Goal: Task Accomplishment & Management: Manage account settings

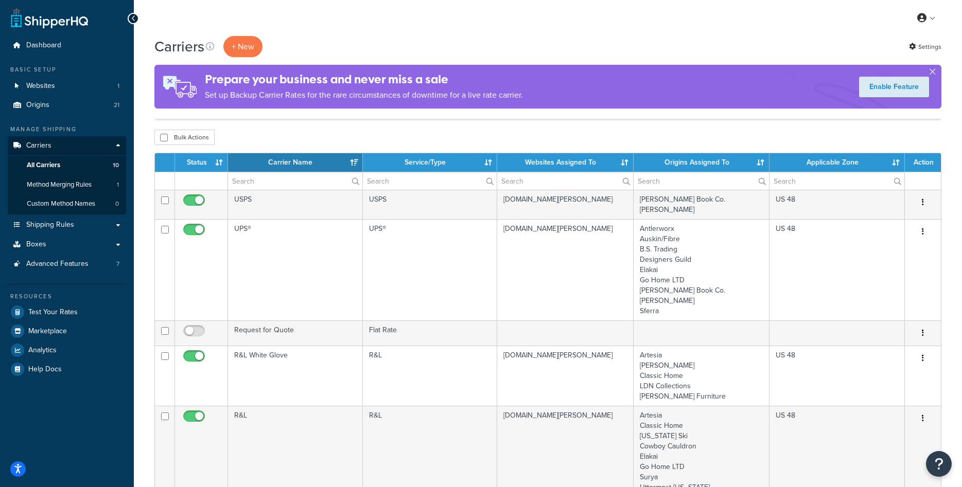
select select "15"
click at [60, 100] on link "Origins 21" at bounding box center [67, 105] width 118 height 19
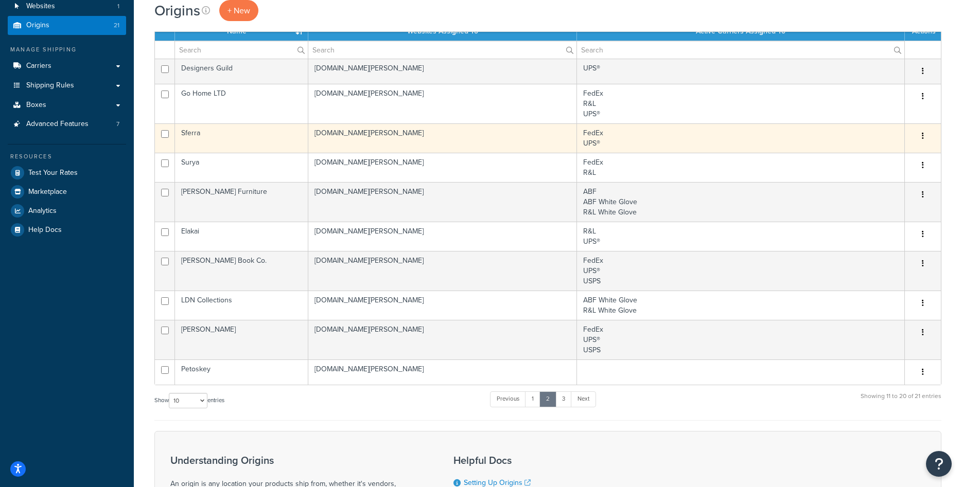
scroll to position [157, 0]
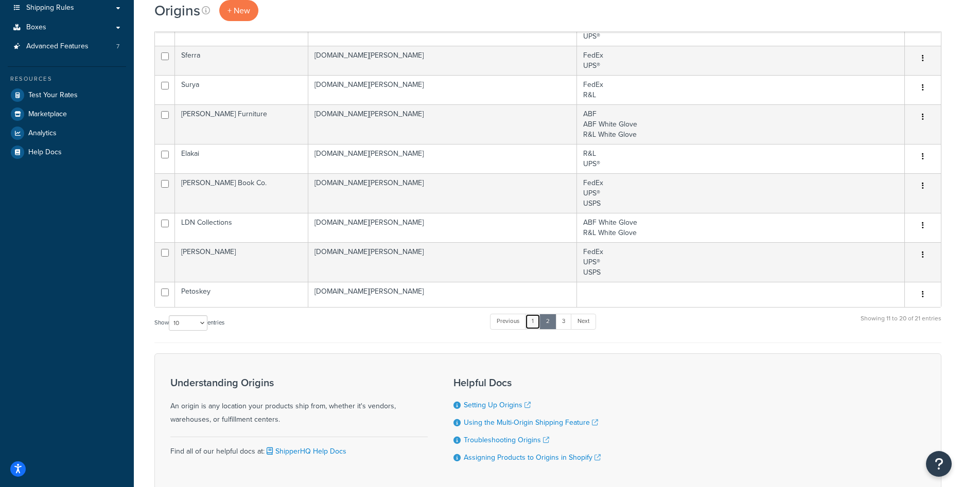
click at [531, 320] on link "1" at bounding box center [532, 321] width 15 height 15
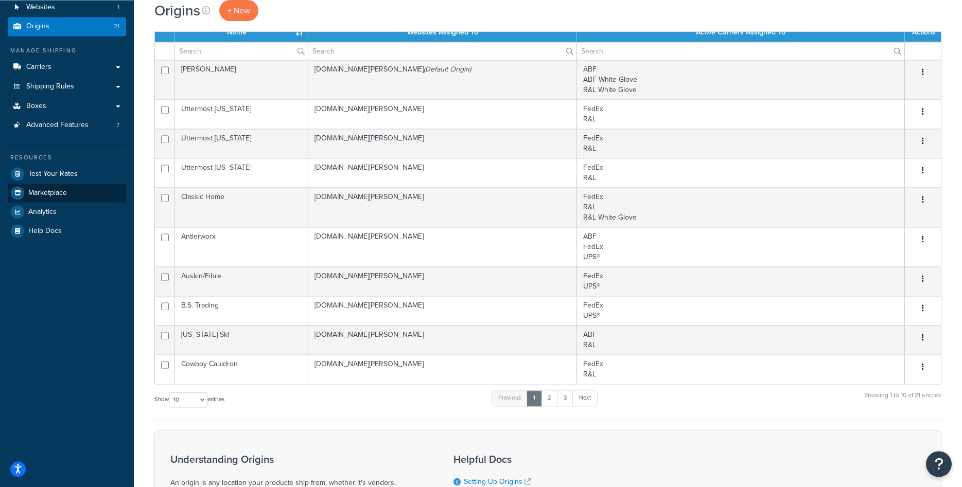
scroll to position [0, 0]
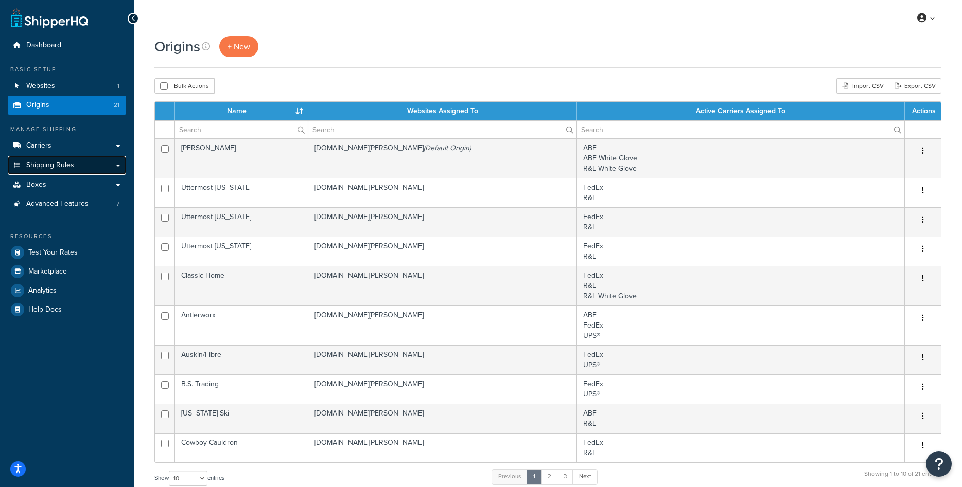
click at [47, 166] on span "Shipping Rules" at bounding box center [50, 165] width 48 height 9
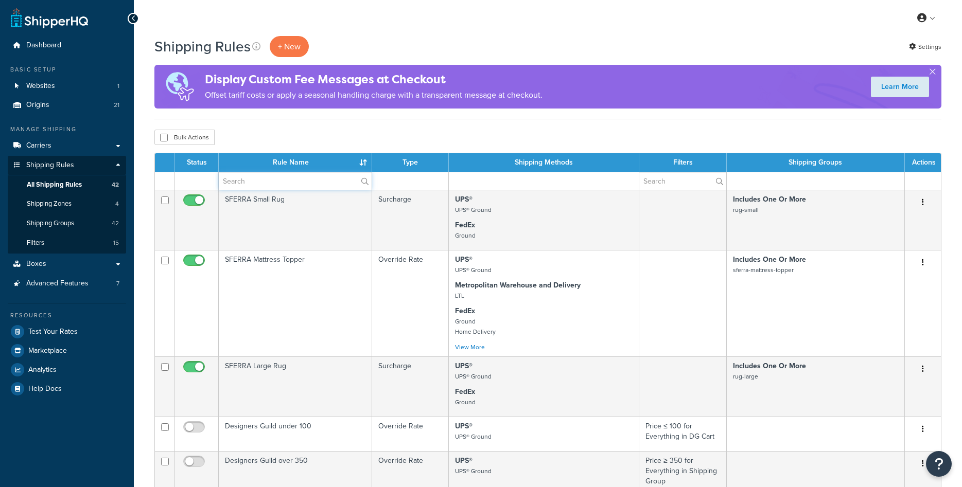
click at [264, 177] on input "text" at bounding box center [295, 180] width 153 height 17
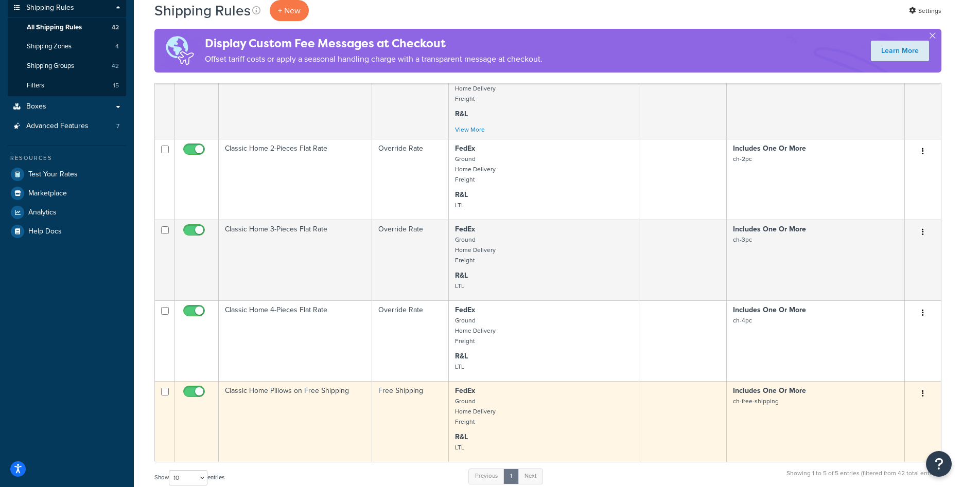
scroll to position [52, 0]
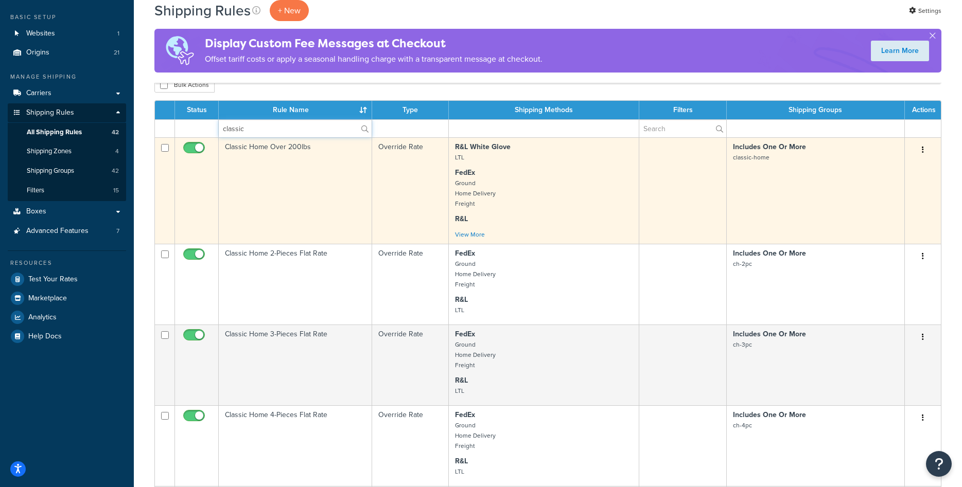
type input "classic"
click at [349, 221] on td "Classic Home Over 200lbs" at bounding box center [295, 190] width 153 height 107
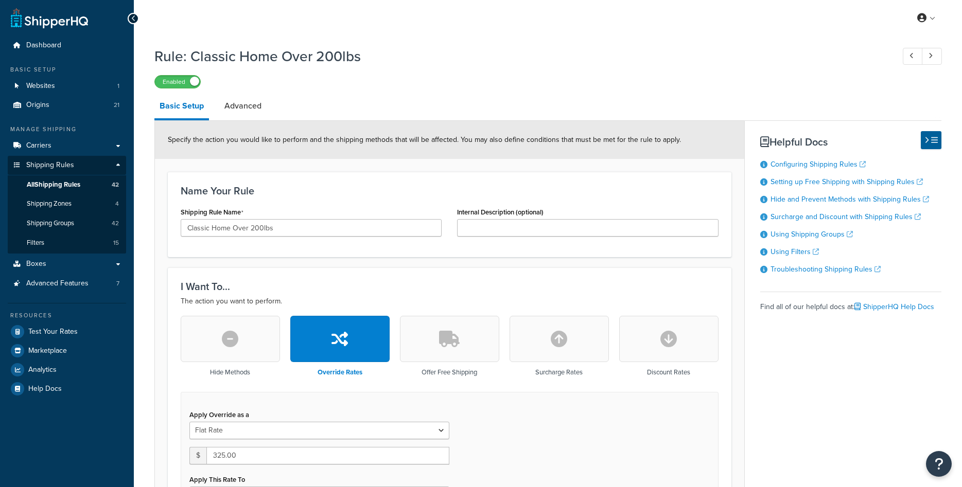
select select "ITEM"
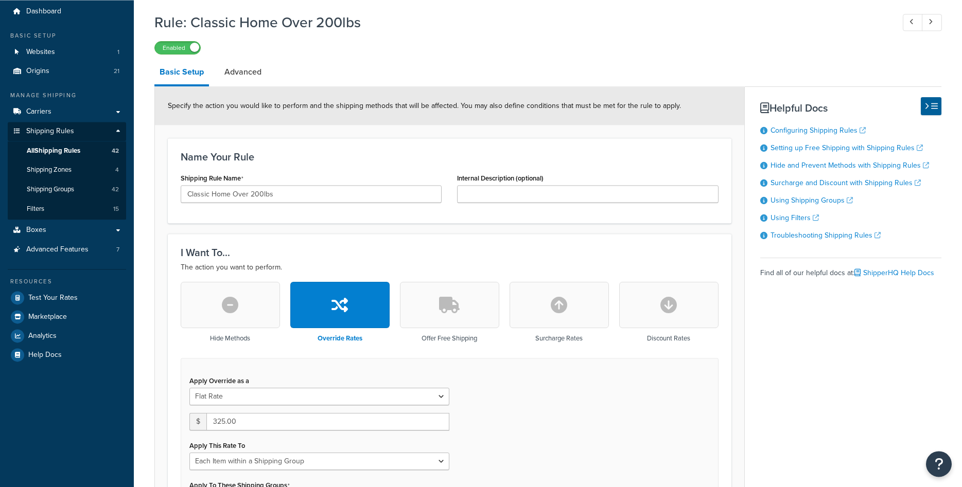
scroll to position [52, 0]
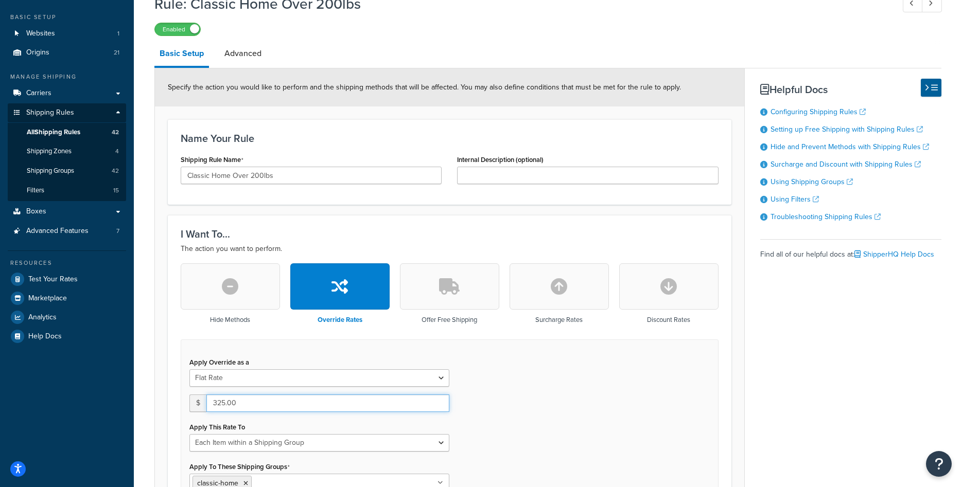
drag, startPoint x: 225, startPoint y: 402, endPoint x: 208, endPoint y: 402, distance: 17.0
click at [208, 402] on input "325.00" at bounding box center [327, 403] width 243 height 17
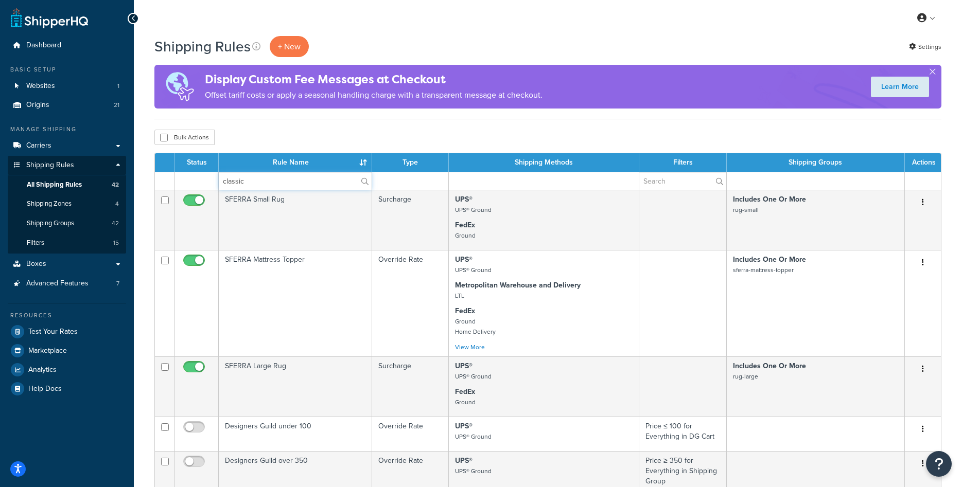
click at [302, 185] on input "classic" at bounding box center [295, 180] width 153 height 17
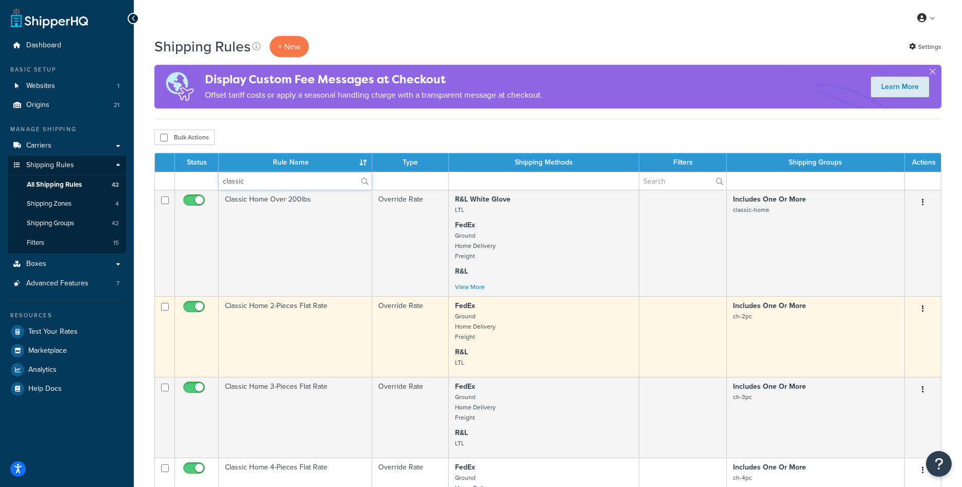
type input "classic"
click at [281, 317] on td "Classic Home 2-Pieces Flat Rate" at bounding box center [295, 336] width 153 height 81
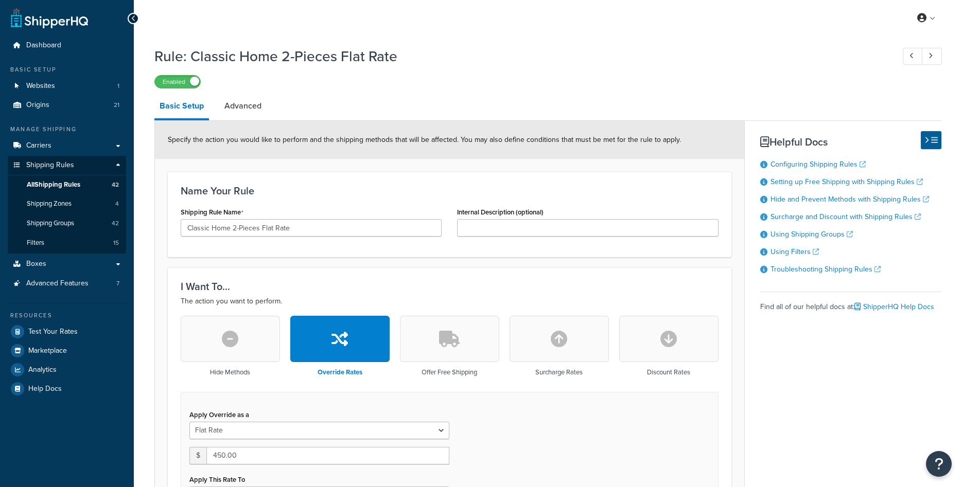
select select "ITEM"
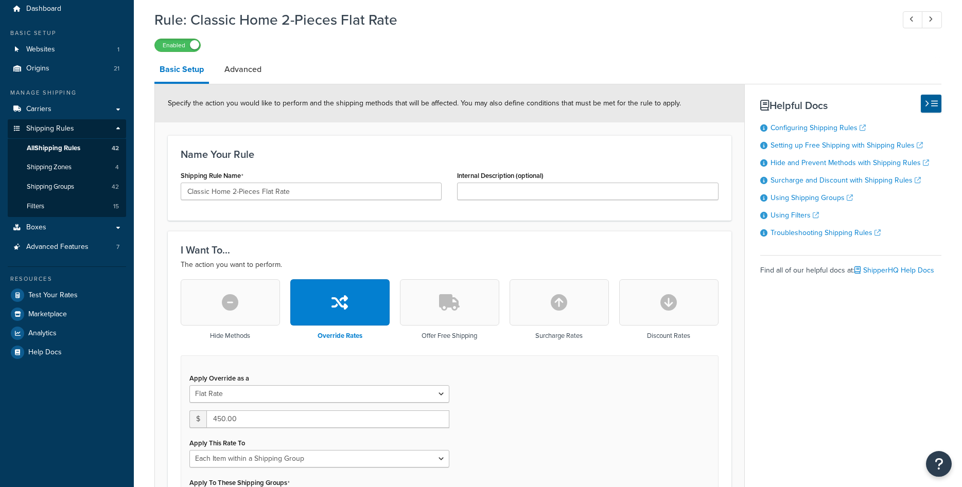
scroll to position [105, 0]
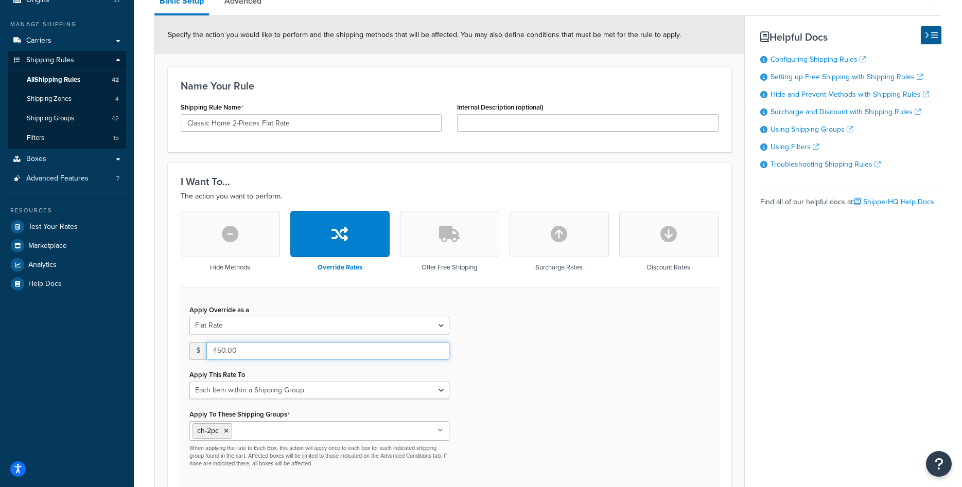
click at [218, 351] on input "450.00" at bounding box center [327, 350] width 243 height 17
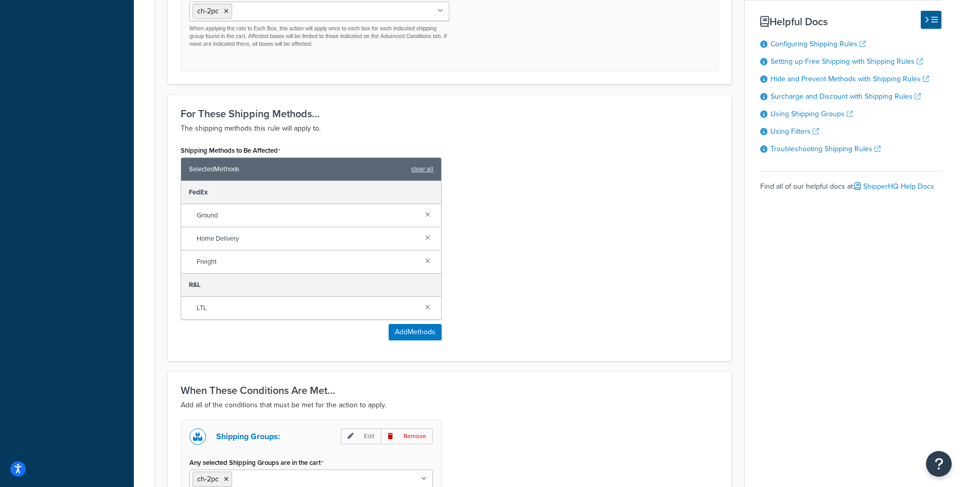
scroll to position [673, 0]
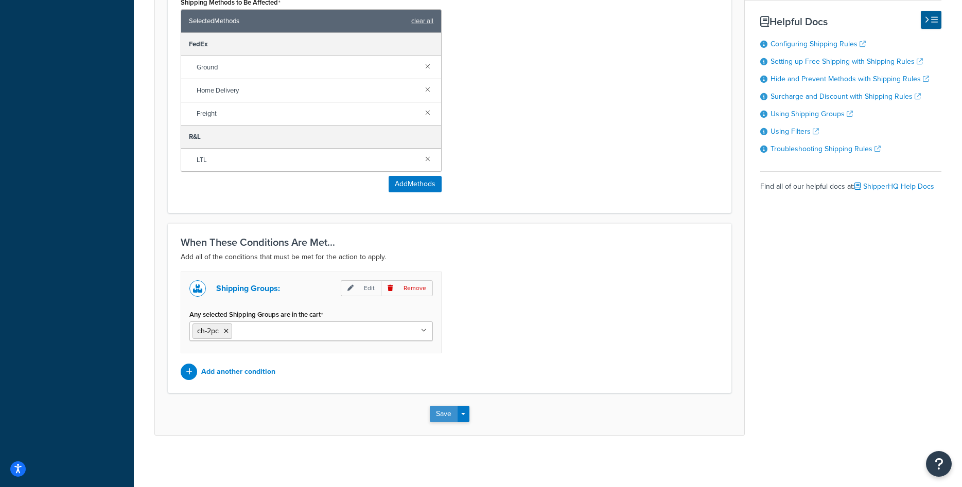
type input "400.00"
click at [447, 414] on button "Save" at bounding box center [444, 414] width 28 height 16
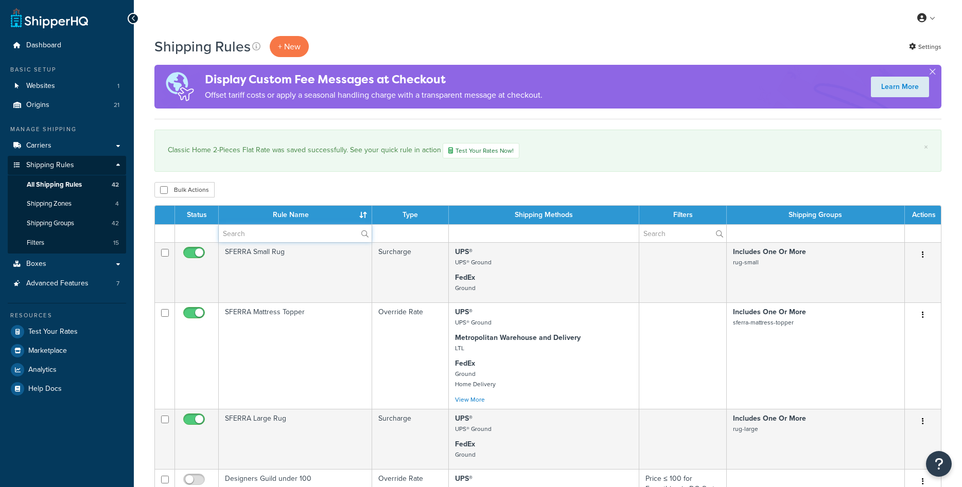
click at [263, 234] on input "text" at bounding box center [295, 233] width 153 height 17
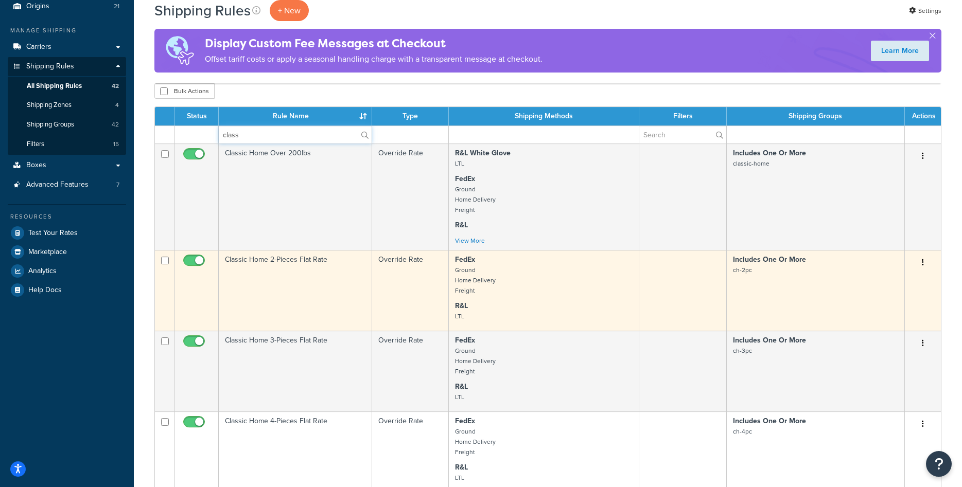
scroll to position [105, 0]
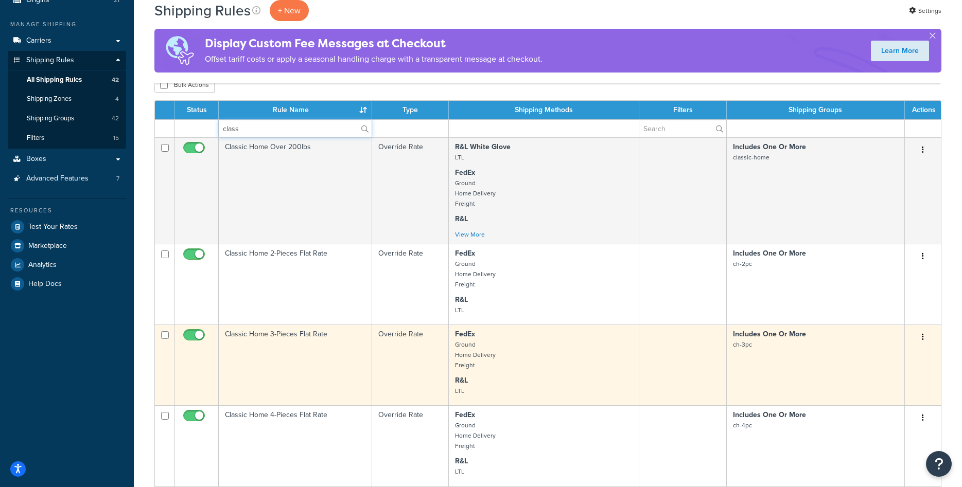
type input "class"
click at [293, 336] on td "Classic Home 3-Pieces Flat Rate" at bounding box center [295, 365] width 153 height 81
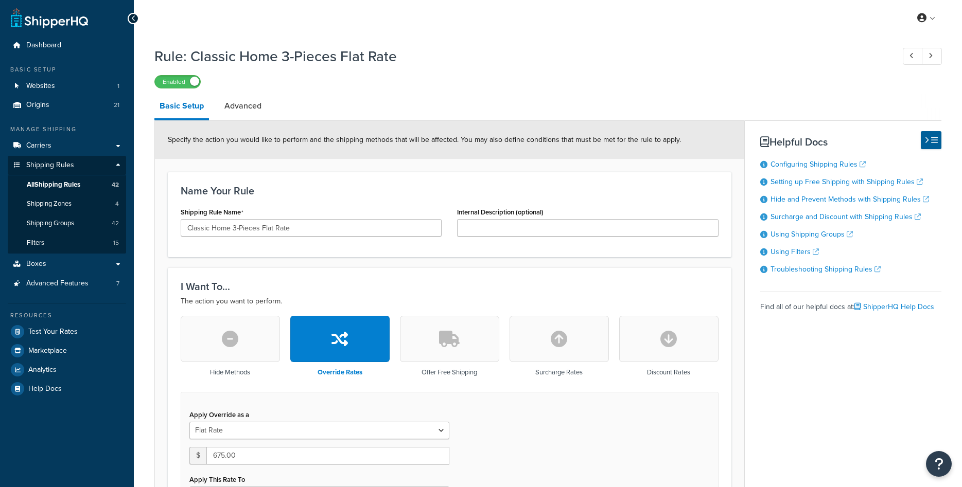
select select "ITEM"
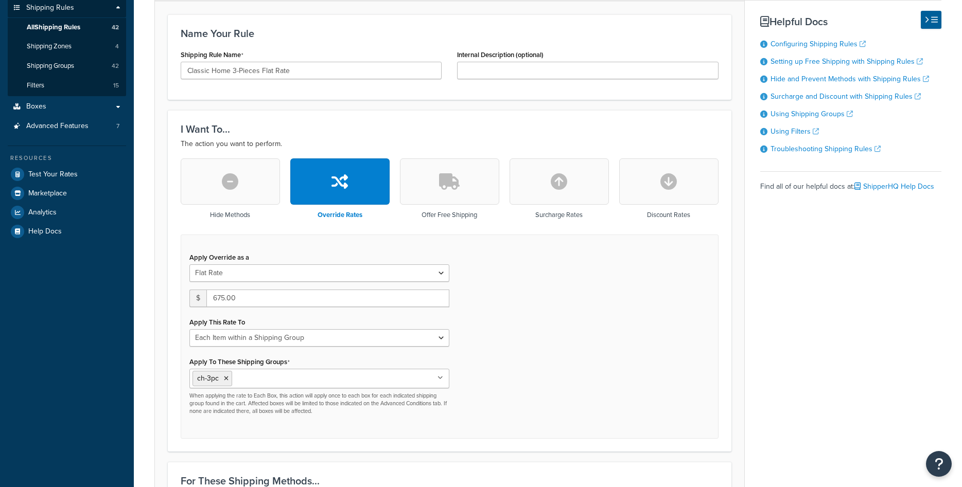
scroll to position [157, 0]
drag, startPoint x: 223, startPoint y: 295, endPoint x: 217, endPoint y: 302, distance: 9.5
click at [217, 302] on input "675.00" at bounding box center [327, 298] width 243 height 17
type input "600.00"
click at [501, 306] on div "Apply Override as a Flat Rate Percentage Flat Rate & Percentage $ 600.00 Apply …" at bounding box center [450, 337] width 538 height 204
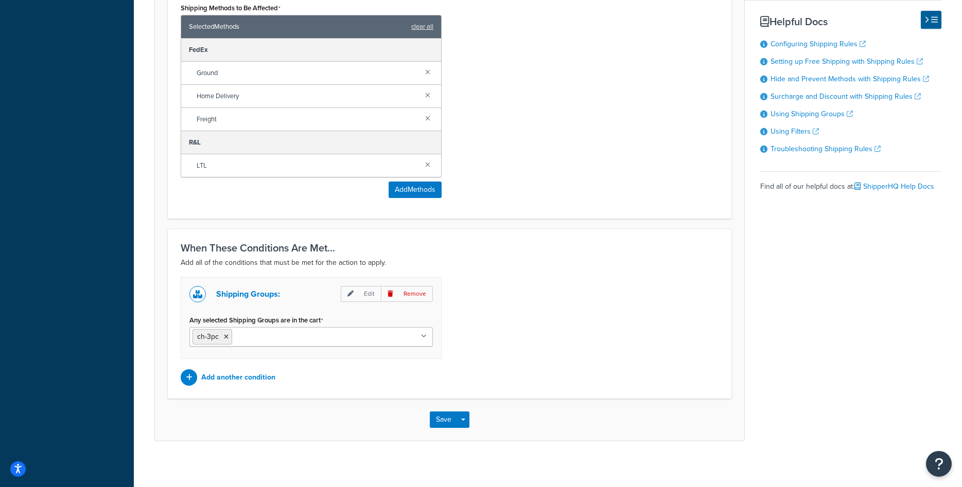
scroll to position [673, 0]
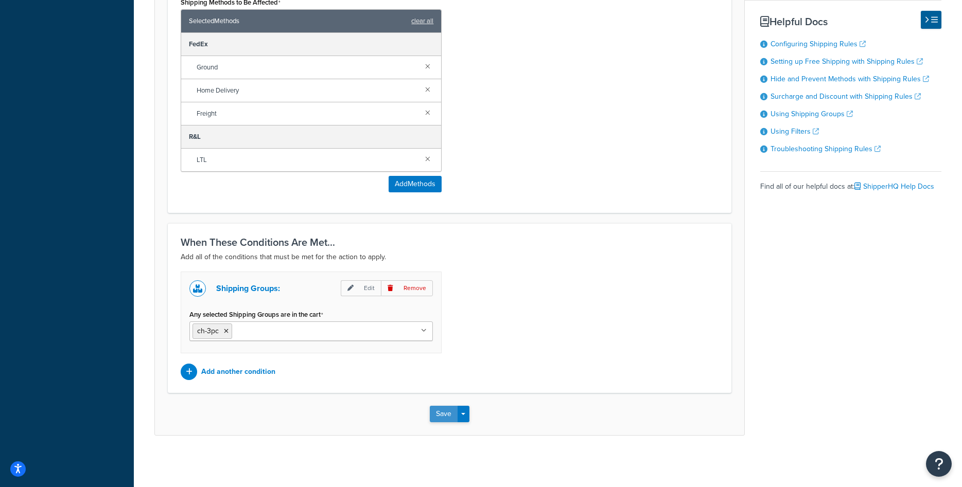
click at [434, 412] on button "Save" at bounding box center [444, 414] width 28 height 16
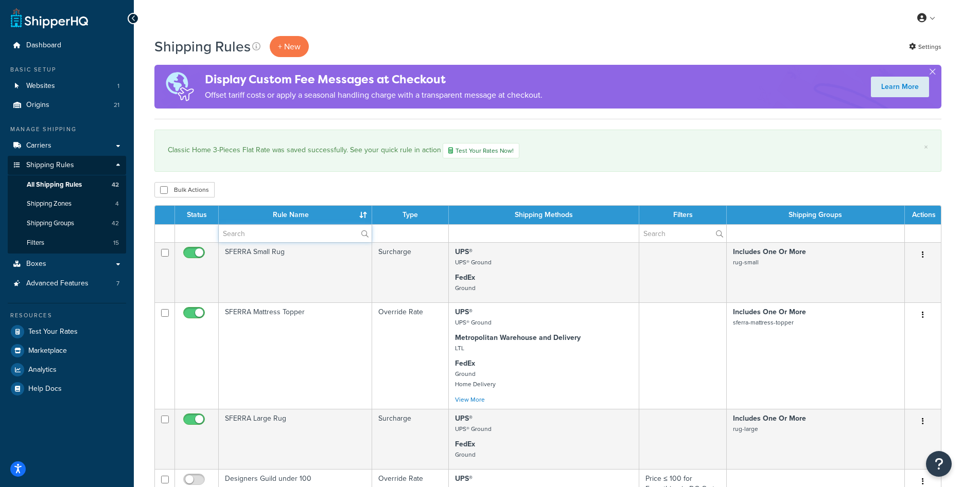
click at [284, 237] on input "text" at bounding box center [295, 233] width 153 height 17
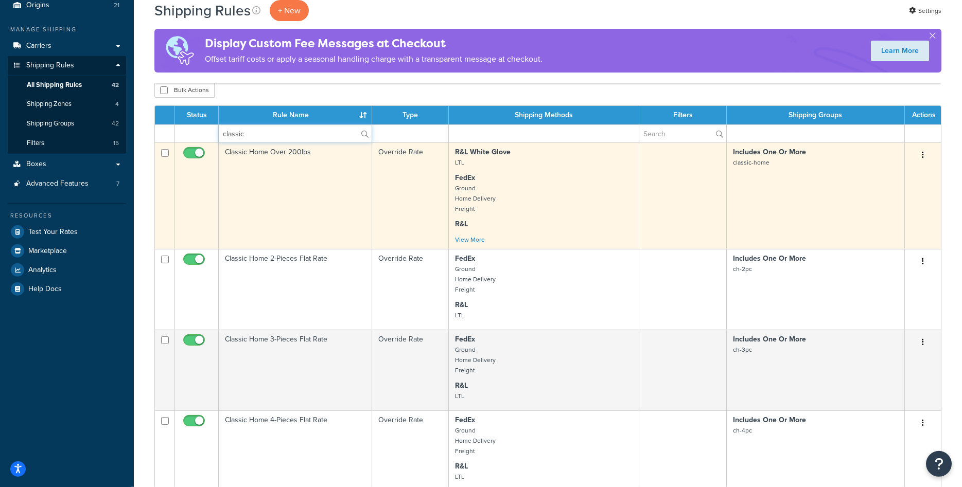
scroll to position [105, 0]
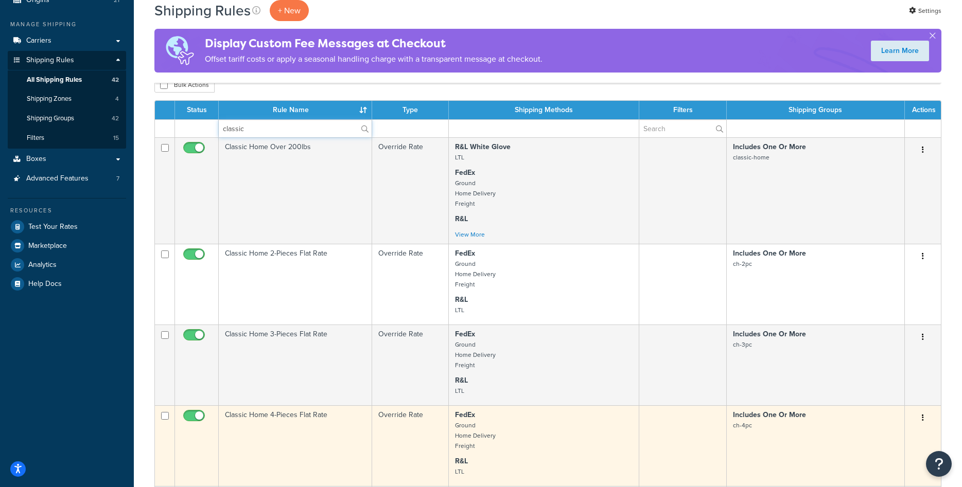
type input "classic"
click at [288, 420] on td "Classic Home 4-Pieces Flat Rate" at bounding box center [295, 445] width 153 height 81
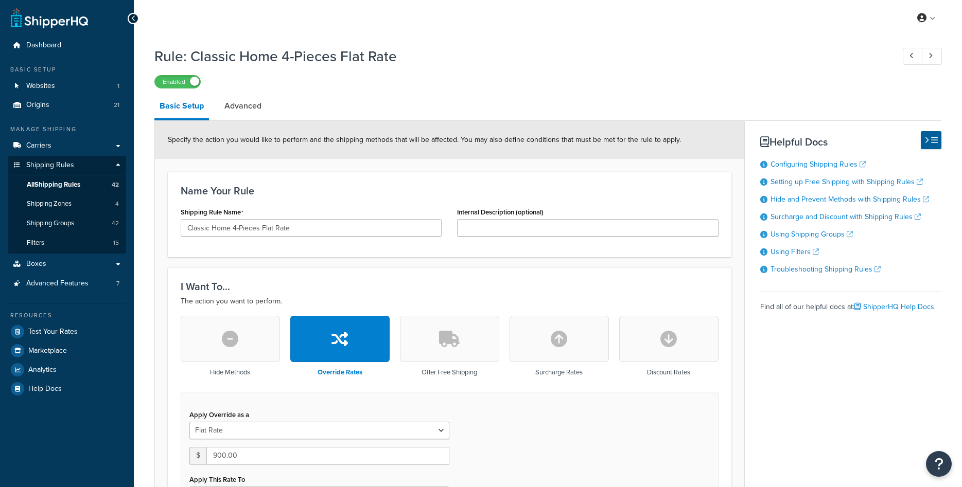
select select "ITEM"
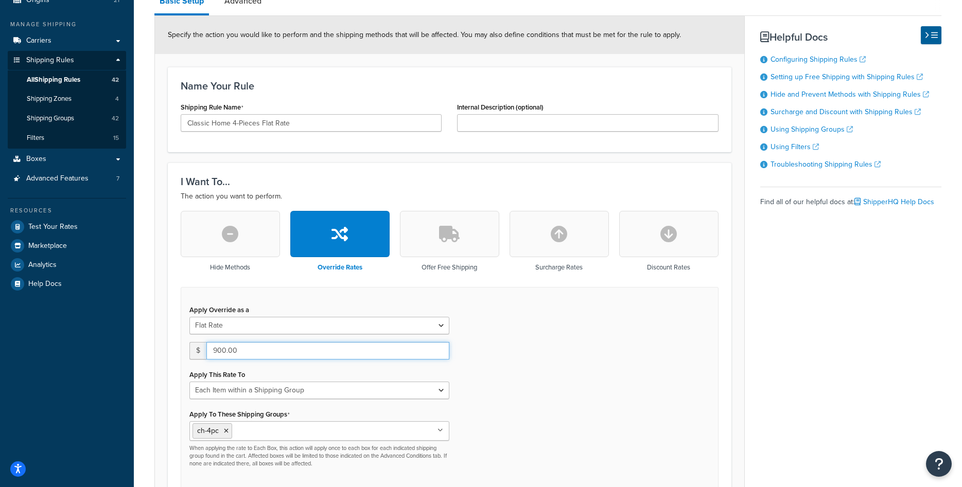
drag, startPoint x: 217, startPoint y: 350, endPoint x: 196, endPoint y: 351, distance: 21.6
click at [206, 351] on input "900.00" at bounding box center [327, 350] width 243 height 17
type input "800.00"
click at [543, 342] on div "Apply Override as a Flat Rate Percentage Flat Rate & Percentage $ 800.00 Apply …" at bounding box center [450, 389] width 538 height 204
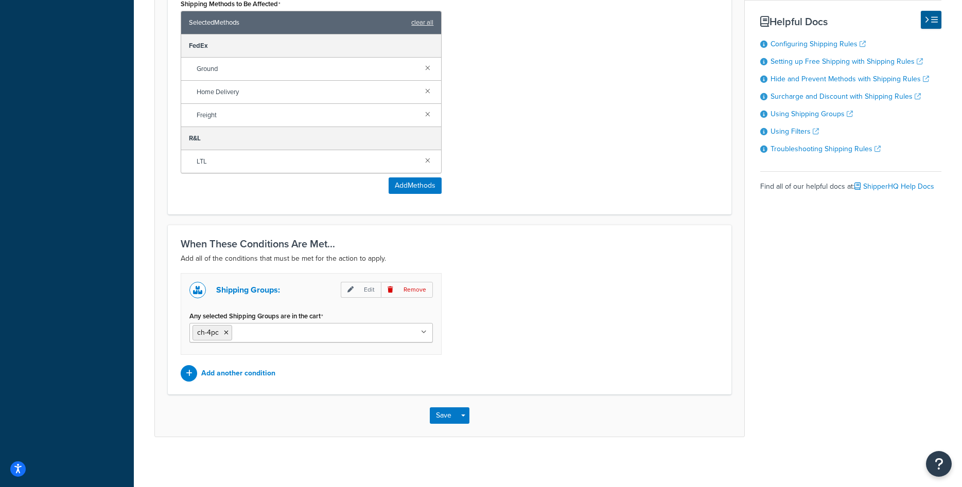
scroll to position [673, 0]
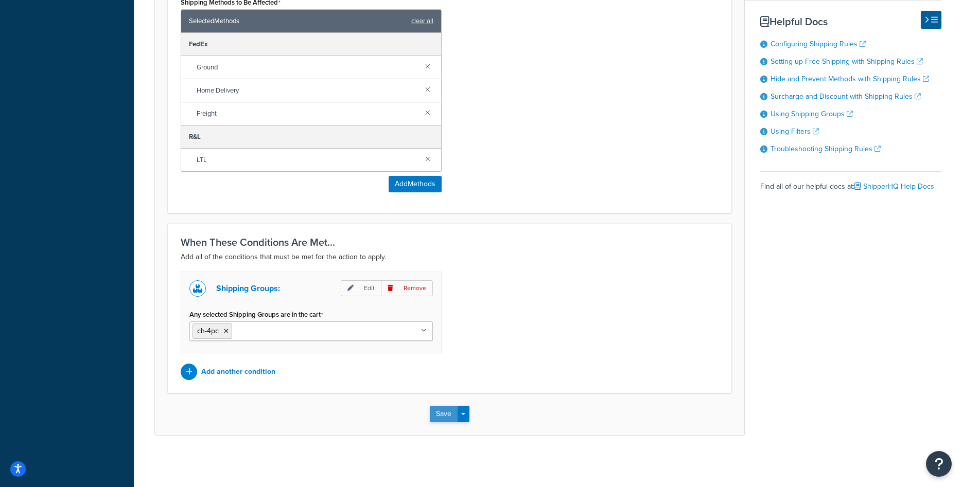
click at [438, 419] on button "Save" at bounding box center [444, 414] width 28 height 16
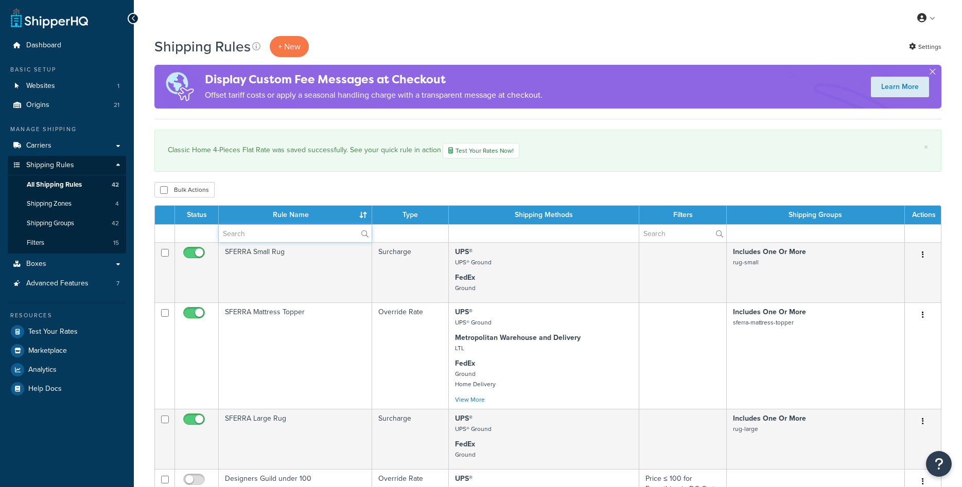
click at [307, 239] on input "text" at bounding box center [295, 233] width 153 height 17
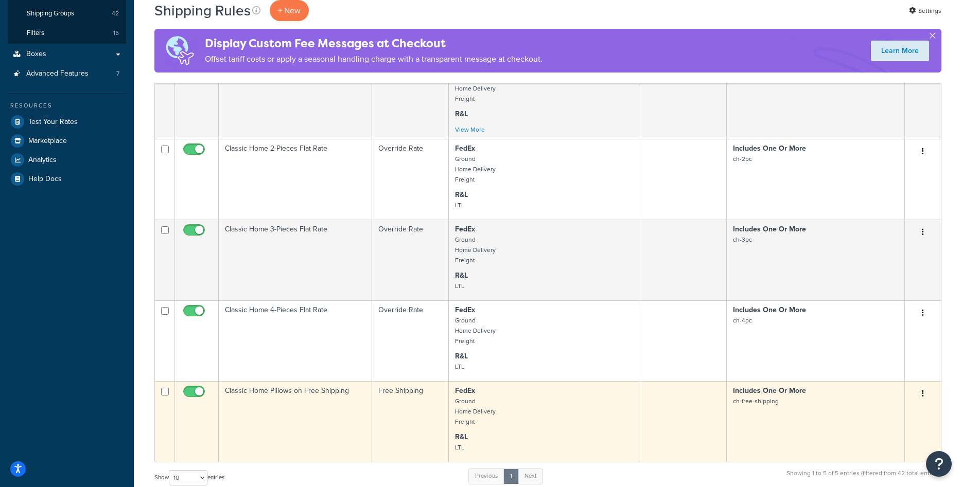
scroll to position [52, 0]
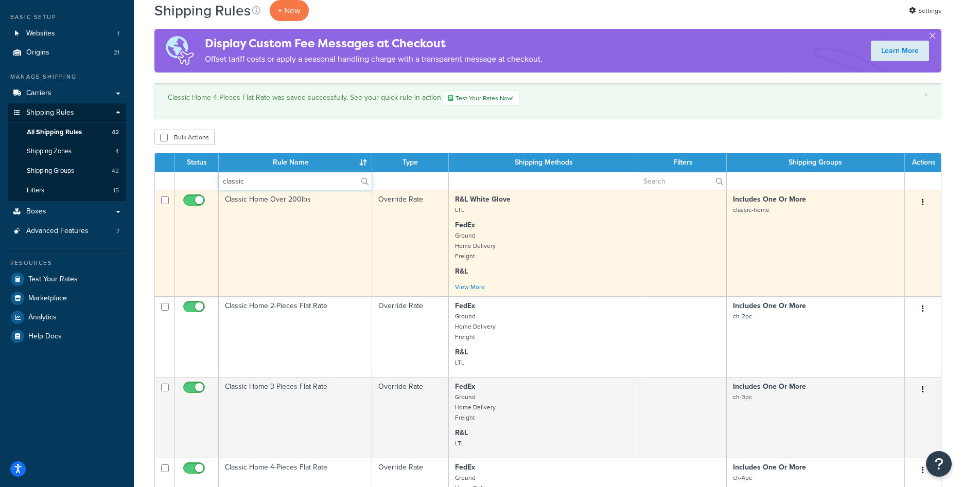
type input "classic"
click at [306, 263] on td "Classic Home Over 200lbs" at bounding box center [295, 243] width 153 height 107
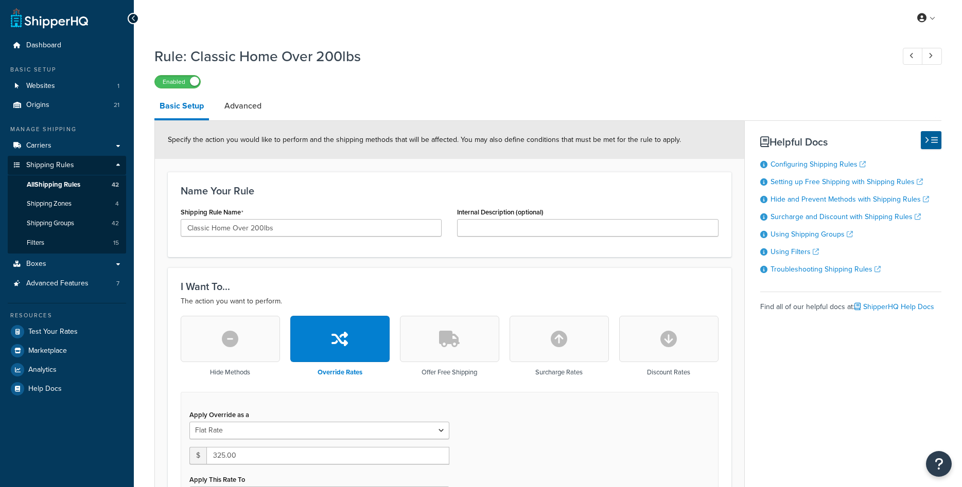
select select "ITEM"
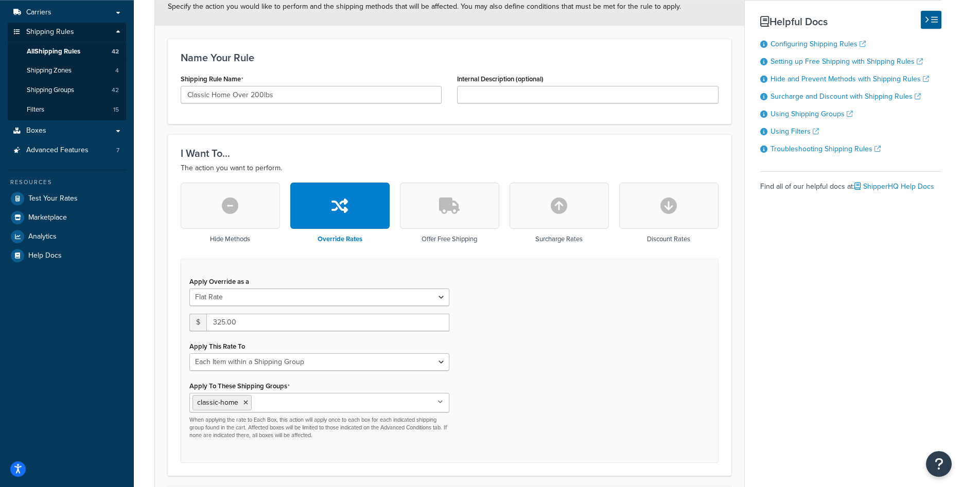
scroll to position [157, 0]
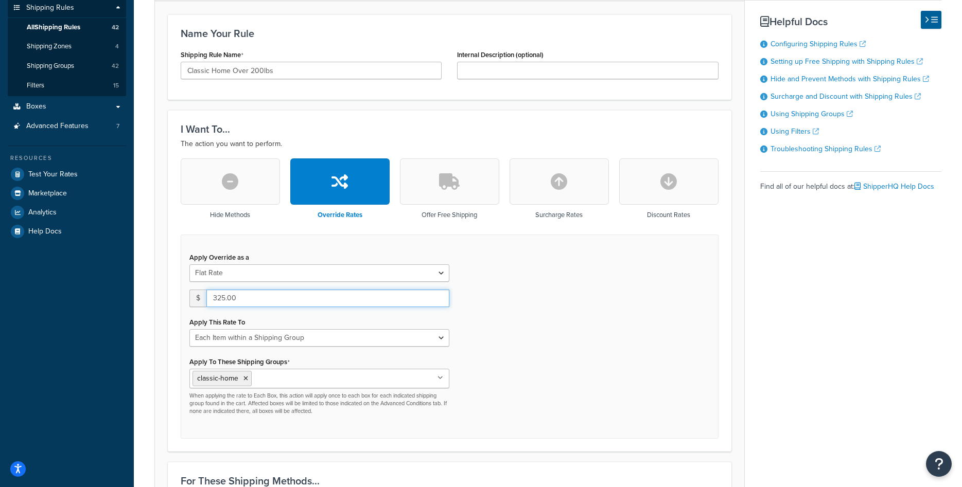
drag, startPoint x: 225, startPoint y: 298, endPoint x: 208, endPoint y: 302, distance: 17.4
click at [208, 302] on input "325.00" at bounding box center [327, 298] width 243 height 17
type input "200.00"
click at [579, 310] on div "Apply Override as a Flat Rate Percentage Flat Rate & Percentage $ 200.00 Apply …" at bounding box center [450, 337] width 538 height 204
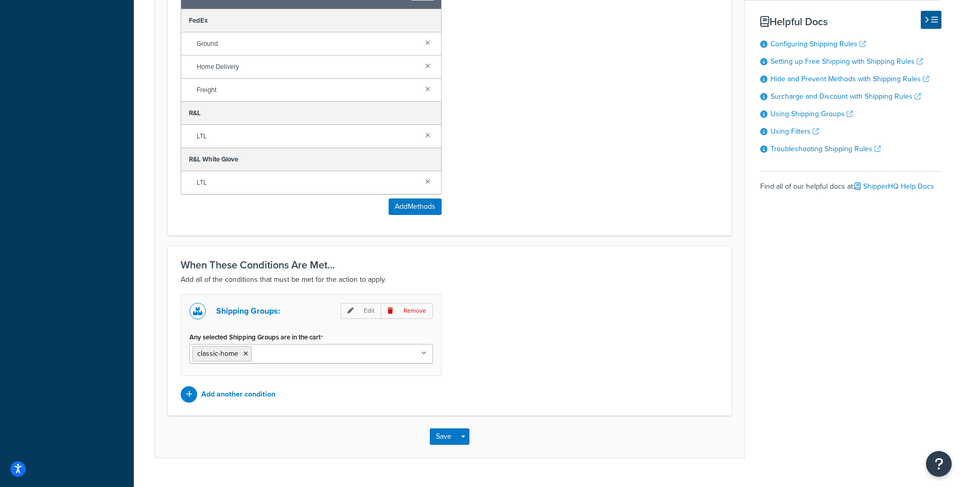
scroll to position [719, 0]
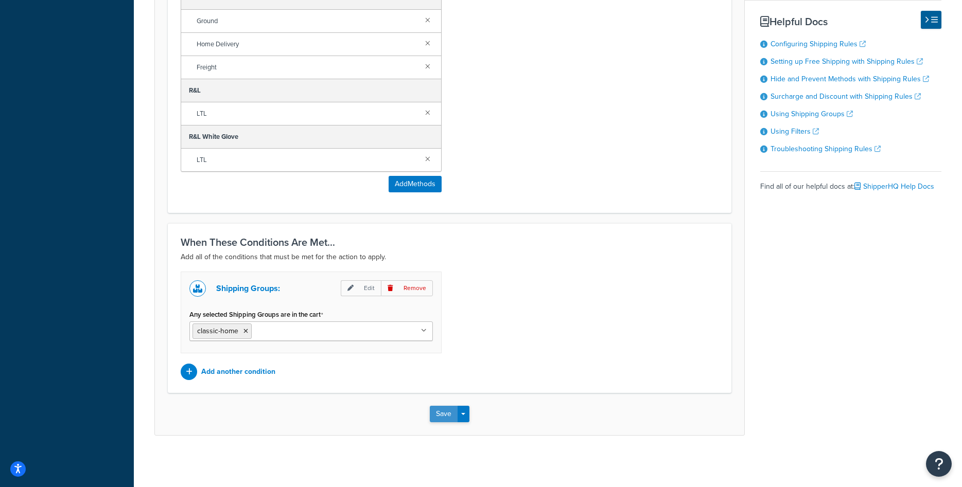
click at [431, 416] on button "Save" at bounding box center [444, 414] width 28 height 16
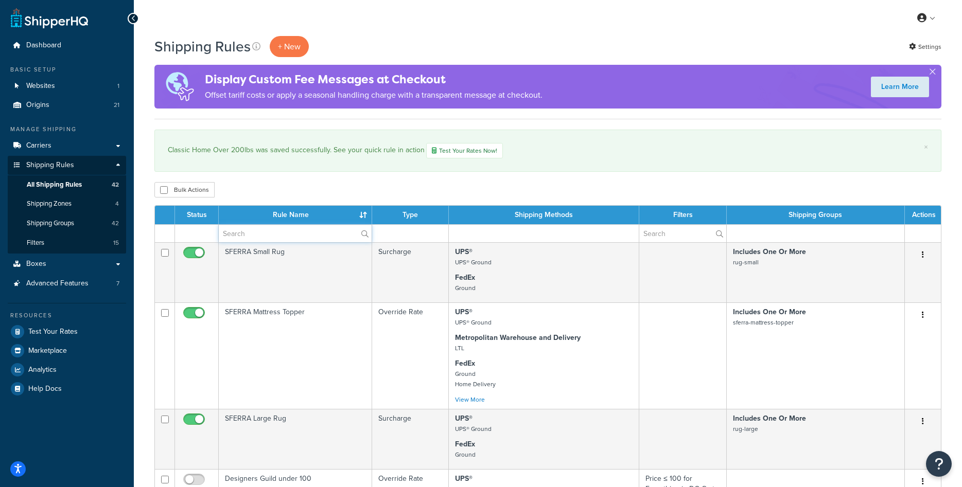
click at [269, 237] on input "text" at bounding box center [295, 233] width 153 height 17
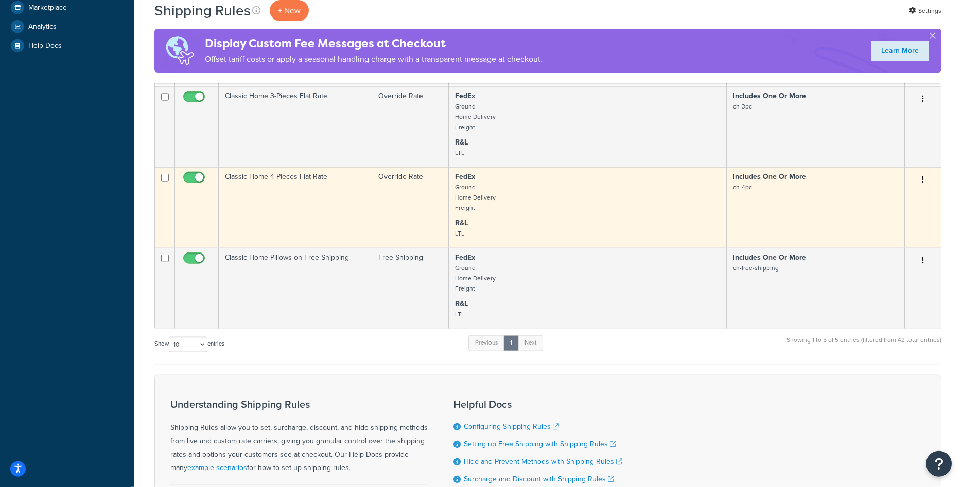
scroll to position [420, 0]
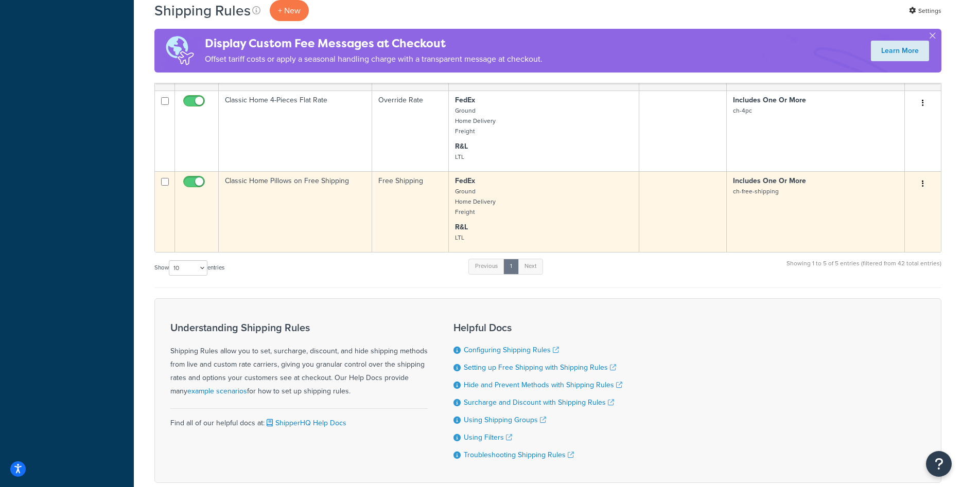
type input "classic"
click at [313, 212] on td "Classic Home Pillows on Free Shipping" at bounding box center [295, 211] width 153 height 81
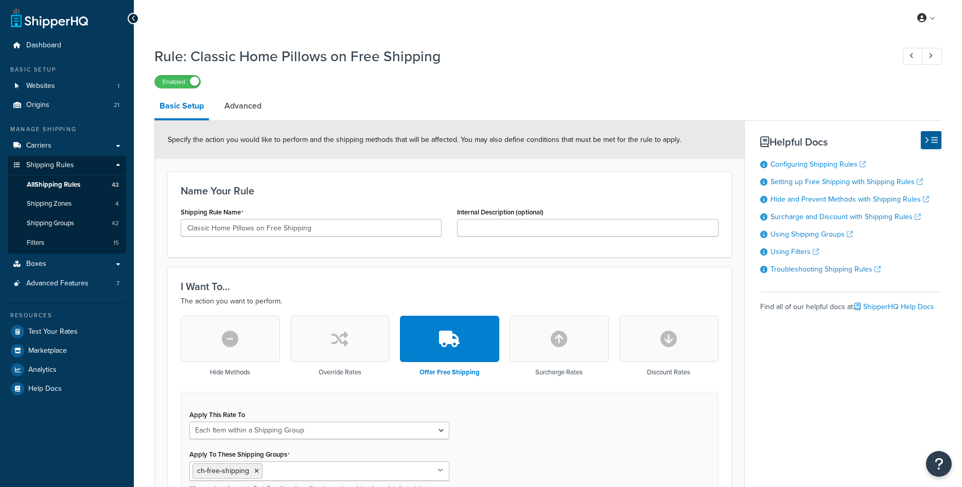
select select "ITEM"
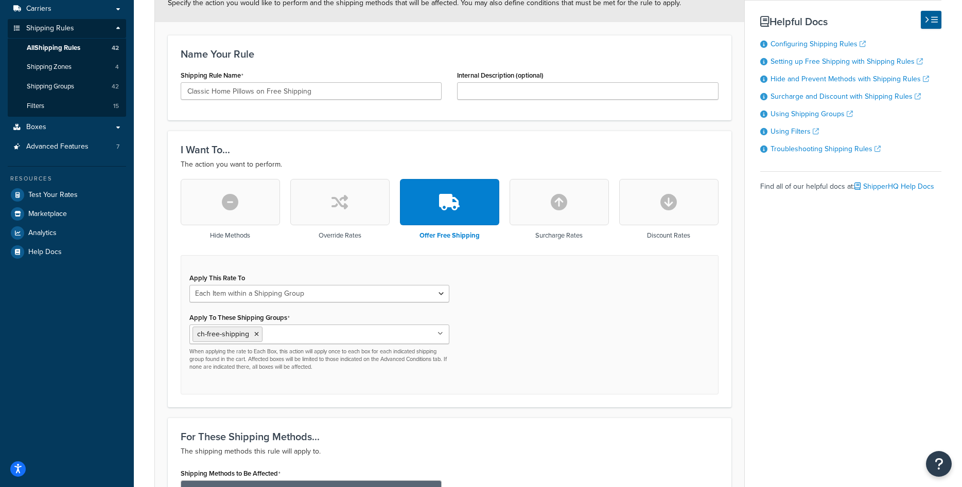
scroll to position [136, 0]
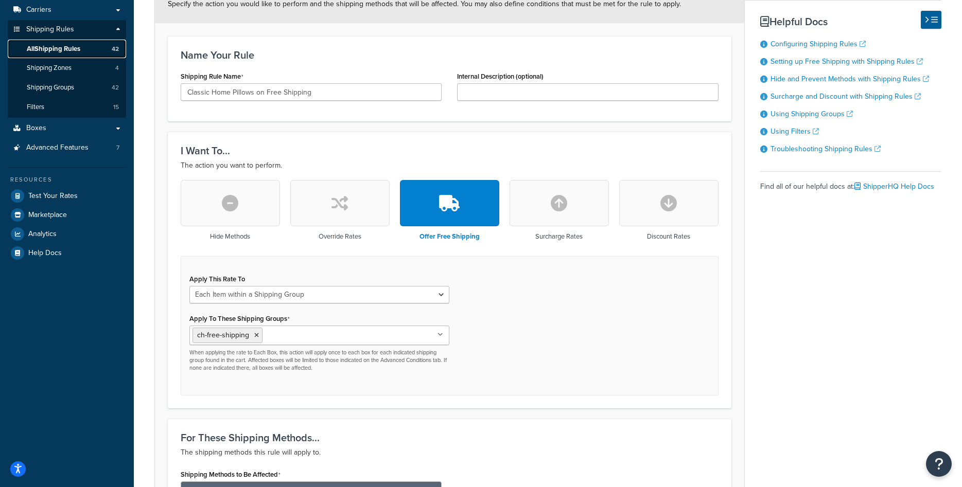
click at [73, 50] on span "All Shipping Rules" at bounding box center [54, 49] width 54 height 9
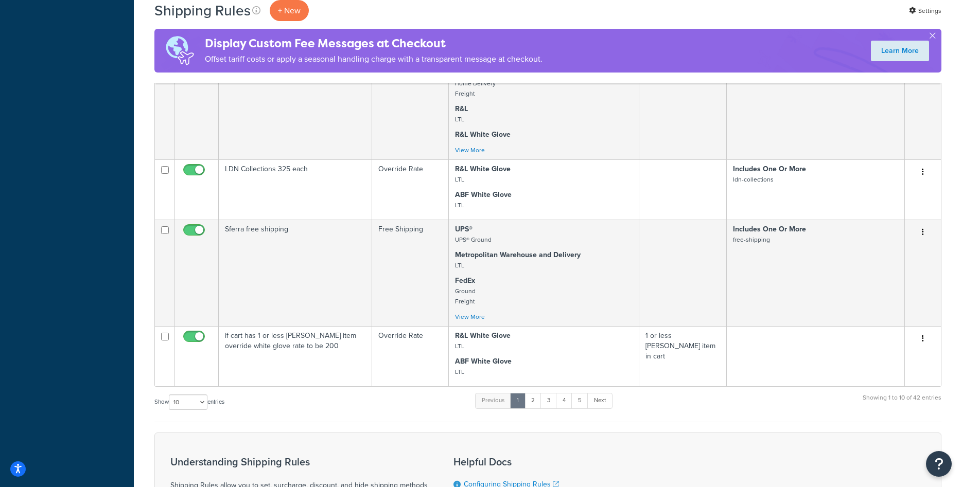
scroll to position [262, 0]
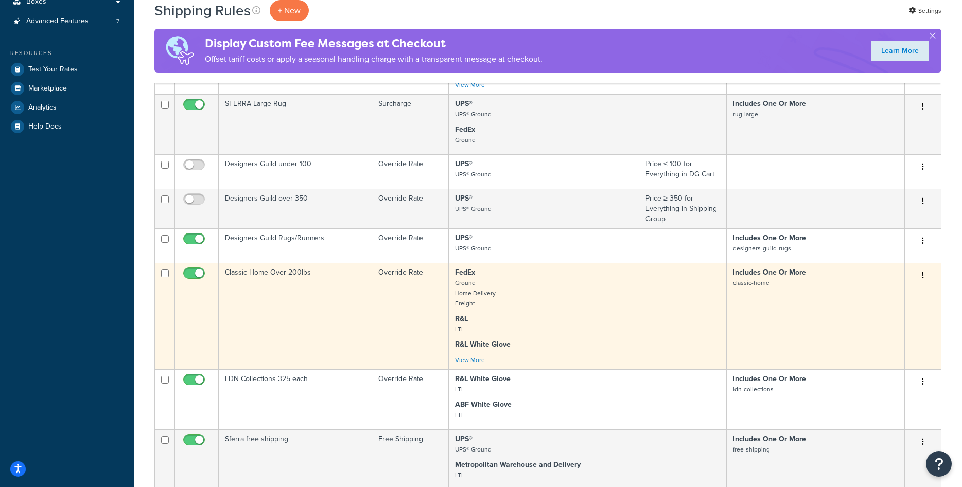
click at [318, 292] on td "Classic Home Over 200lbs" at bounding box center [295, 316] width 153 height 107
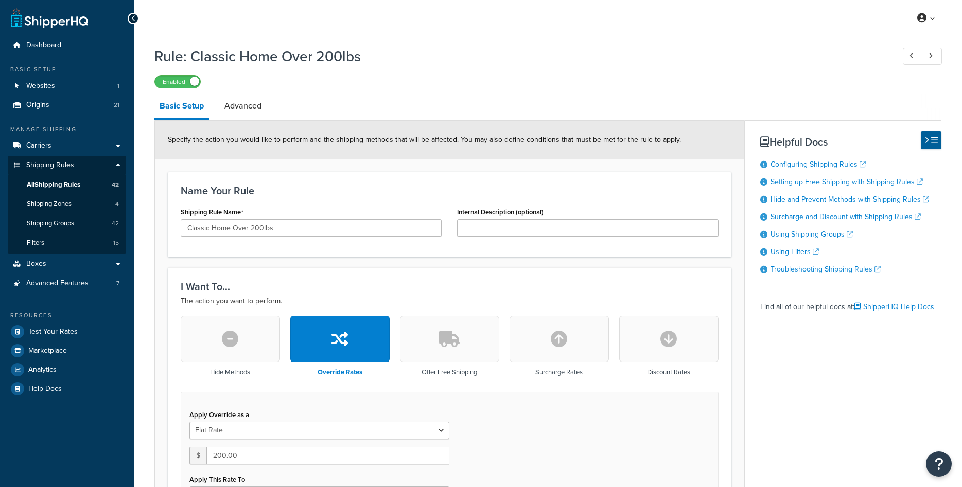
select select "ITEM"
click at [59, 182] on span "All Shipping Rules" at bounding box center [54, 185] width 54 height 9
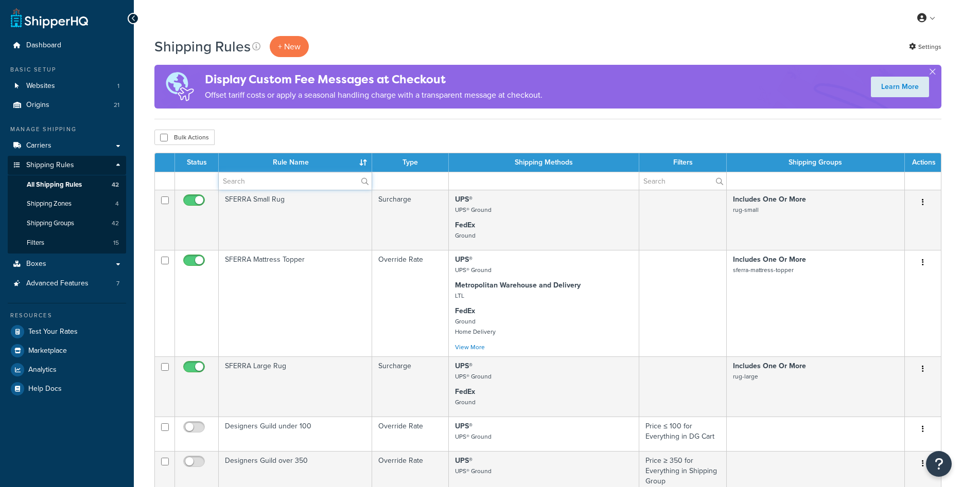
click at [244, 180] on input "text" at bounding box center [295, 180] width 153 height 17
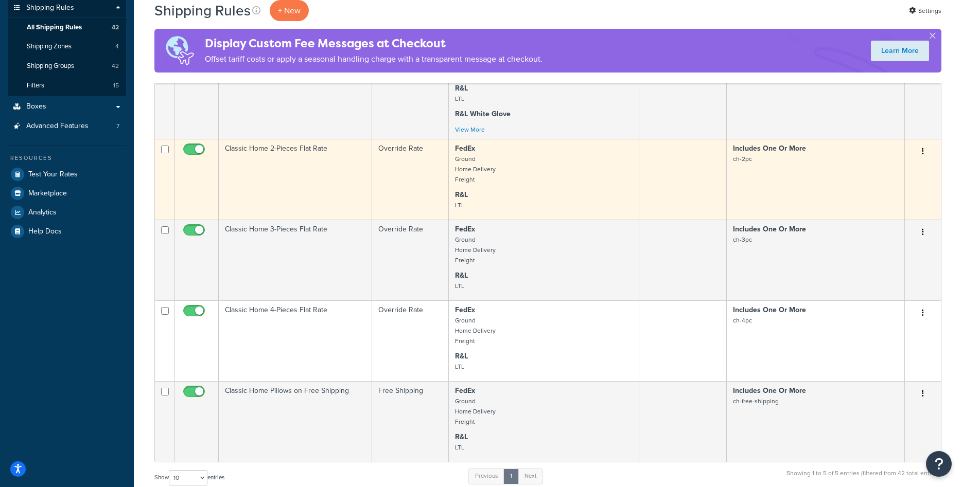
scroll to position [52, 0]
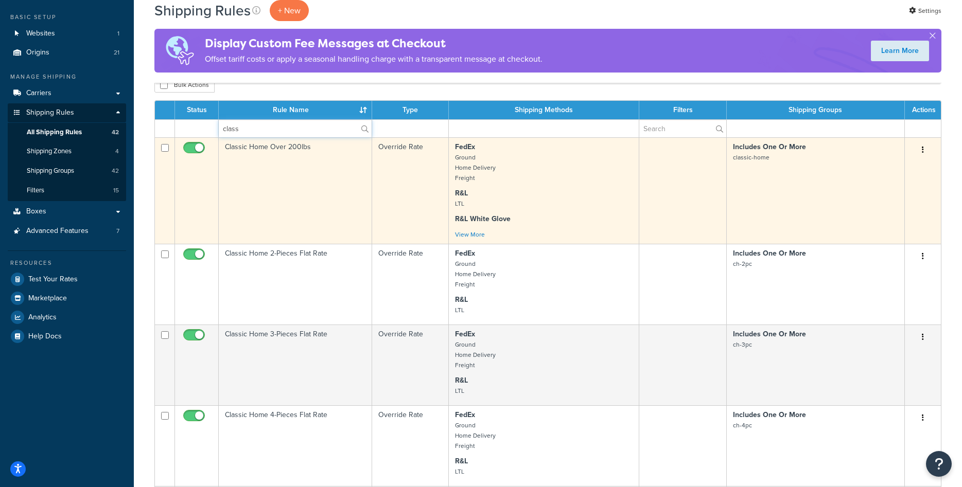
type input "class"
click at [304, 200] on td "Classic Home Over 200lbs" at bounding box center [295, 190] width 153 height 107
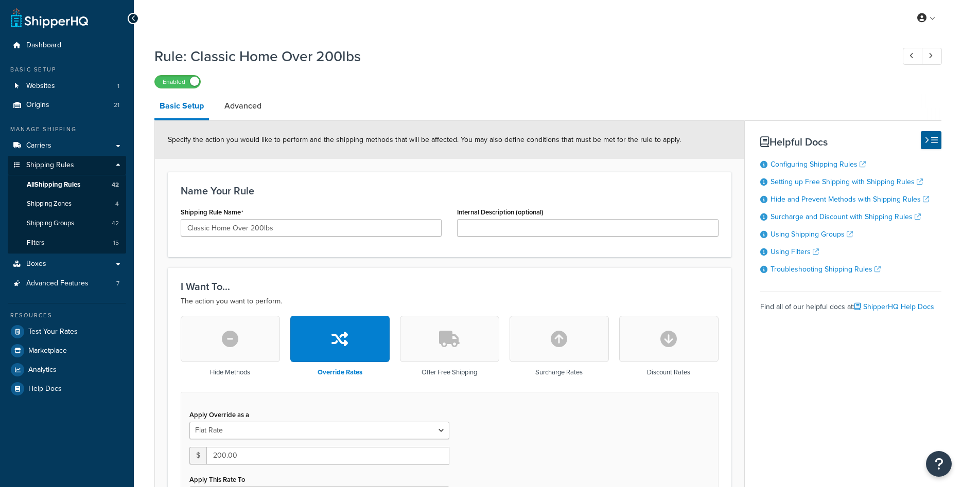
select select "ITEM"
click at [62, 187] on span "All Shipping Rules" at bounding box center [54, 185] width 54 height 9
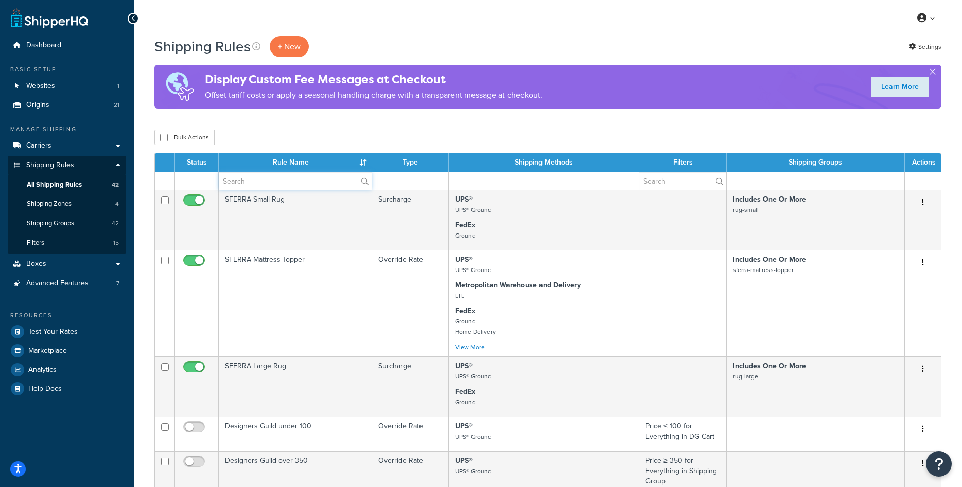
click at [271, 183] on input "text" at bounding box center [295, 180] width 153 height 17
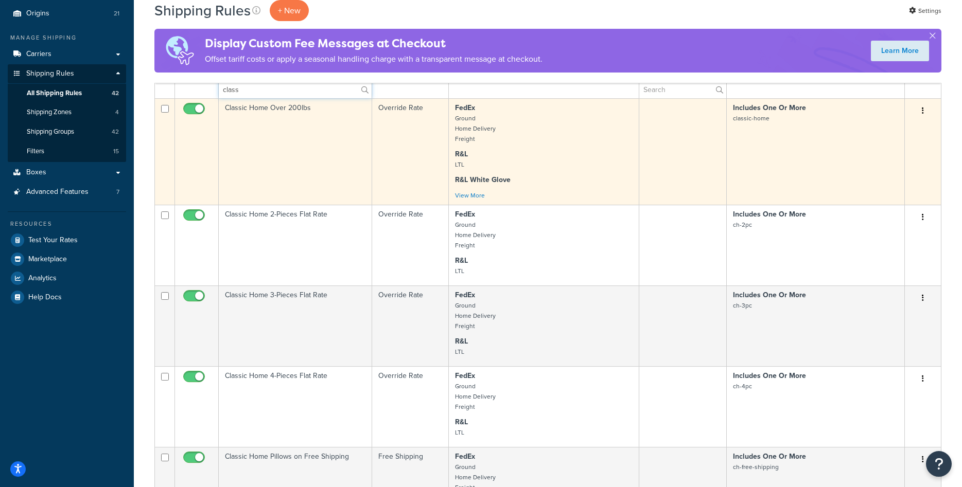
scroll to position [210, 0]
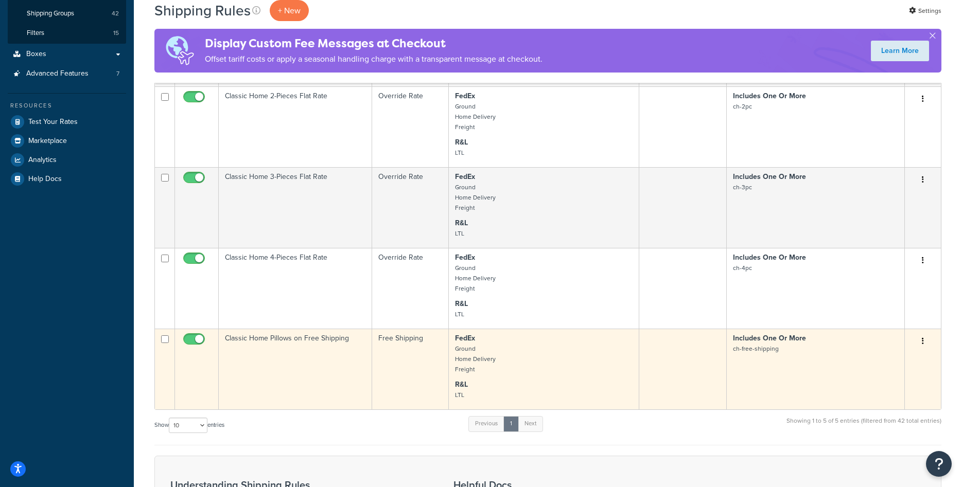
type input "class"
click at [311, 343] on td "Classic Home Pillows on Free Shipping" at bounding box center [295, 369] width 153 height 81
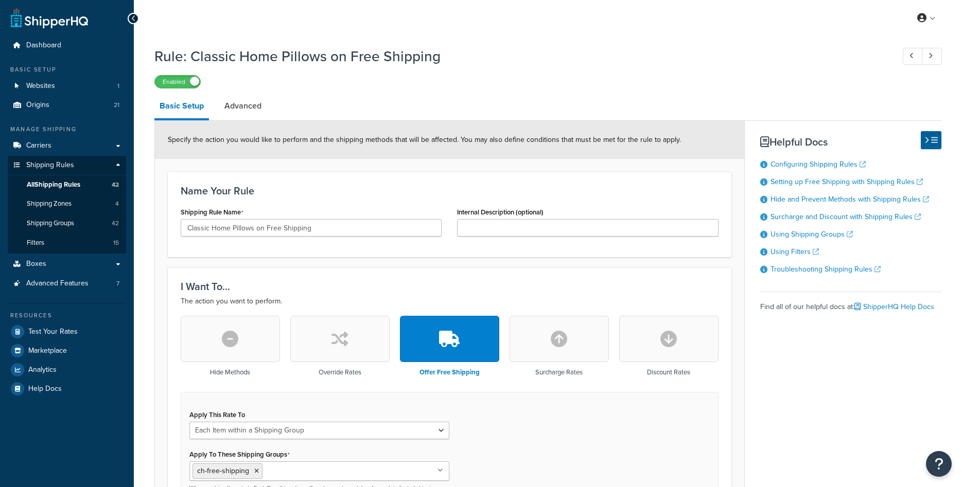
select select "ITEM"
click at [59, 148] on link "Carriers" at bounding box center [67, 145] width 118 height 19
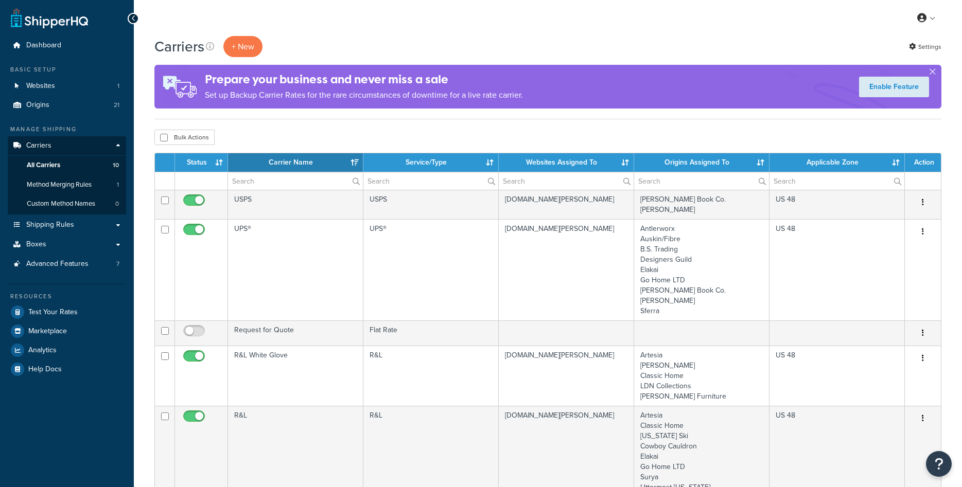
select select "15"
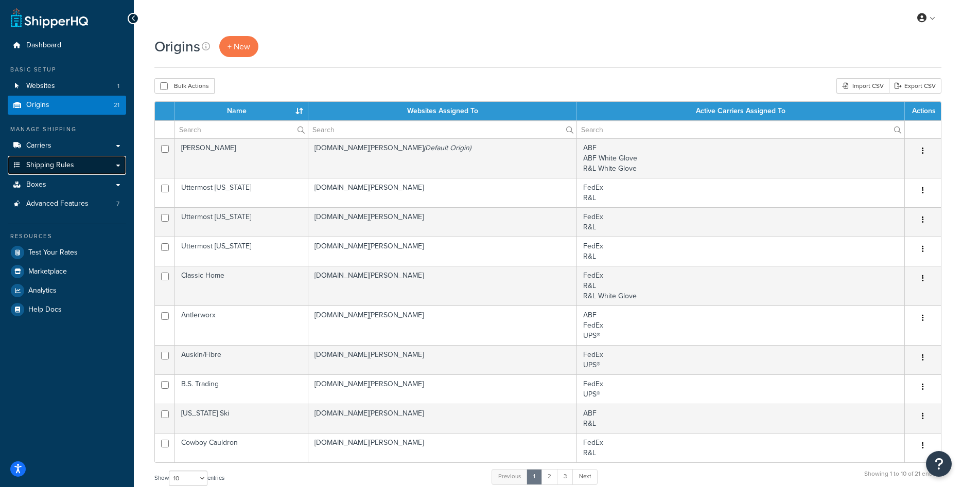
click at [56, 165] on span "Shipping Rules" at bounding box center [50, 165] width 48 height 9
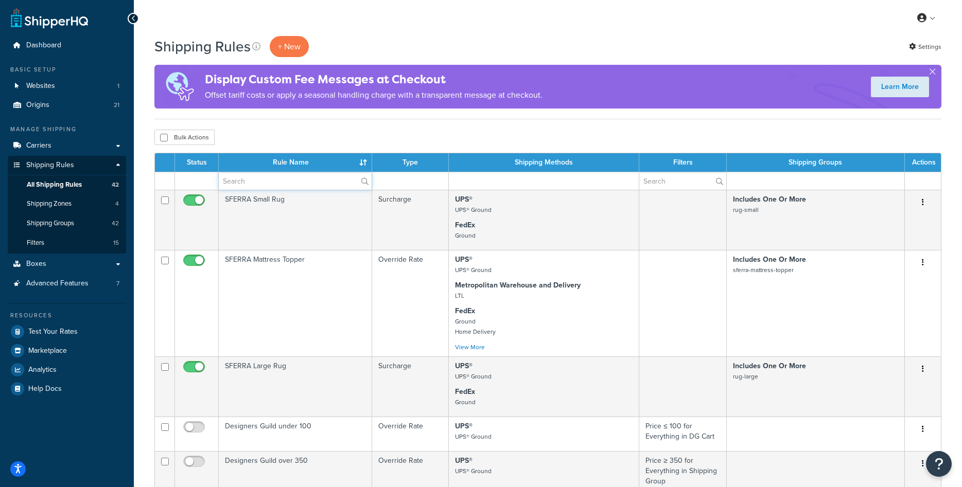
click at [298, 184] on input "text" at bounding box center [295, 180] width 153 height 17
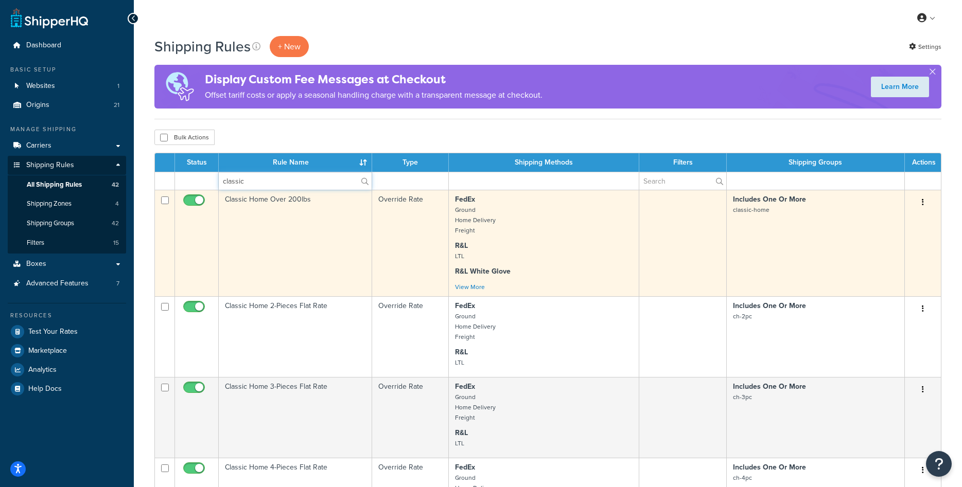
type input "classic"
click at [346, 262] on td "Classic Home Over 200lbs" at bounding box center [295, 243] width 153 height 107
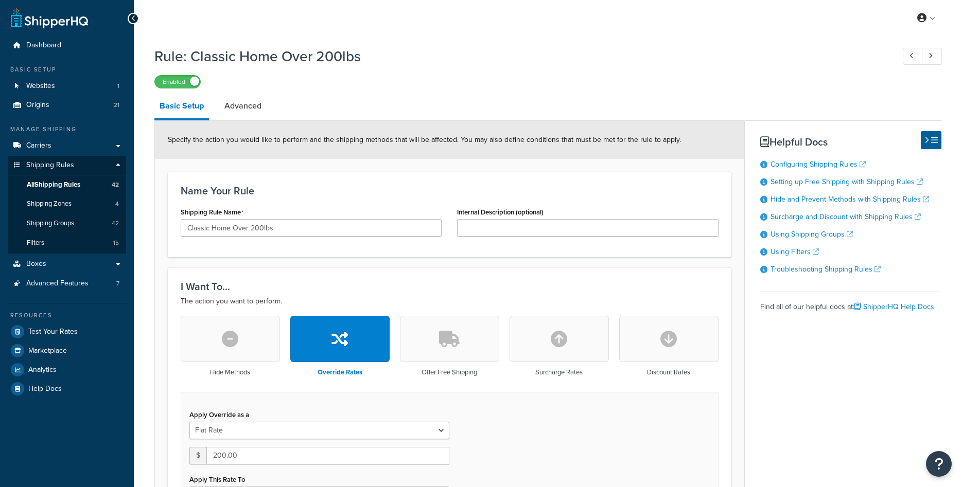
select select "ITEM"
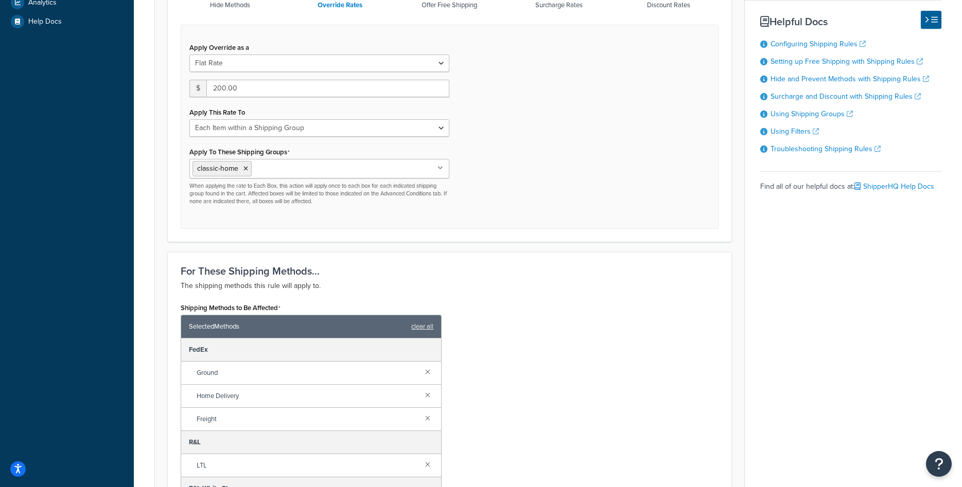
scroll to position [472, 0]
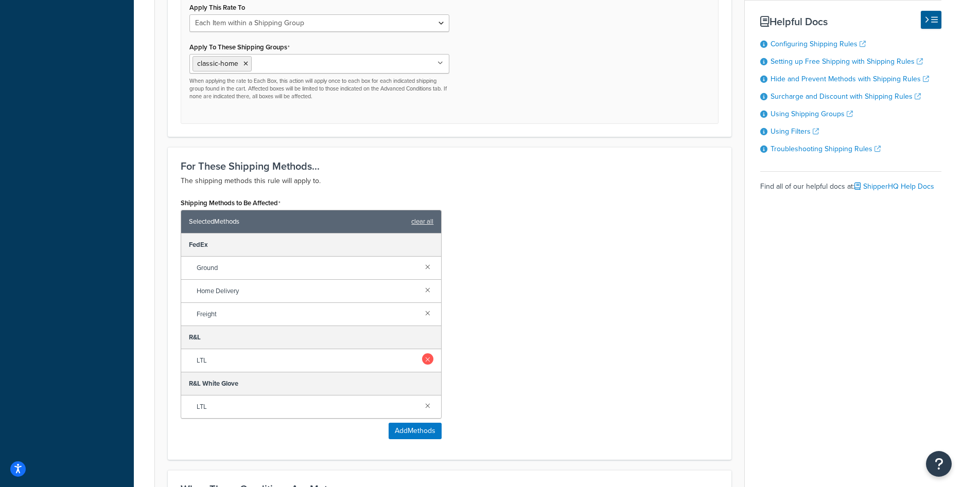
click at [429, 356] on link at bounding box center [427, 358] width 11 height 11
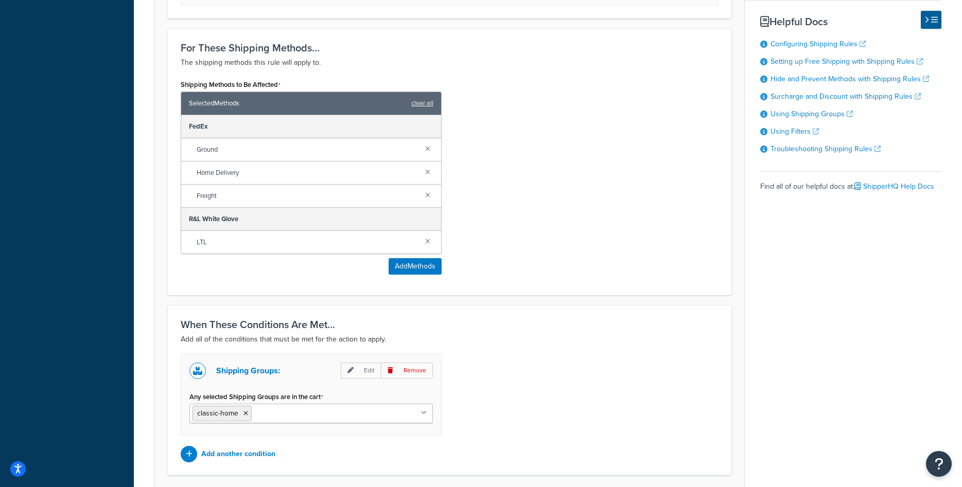
scroll to position [673, 0]
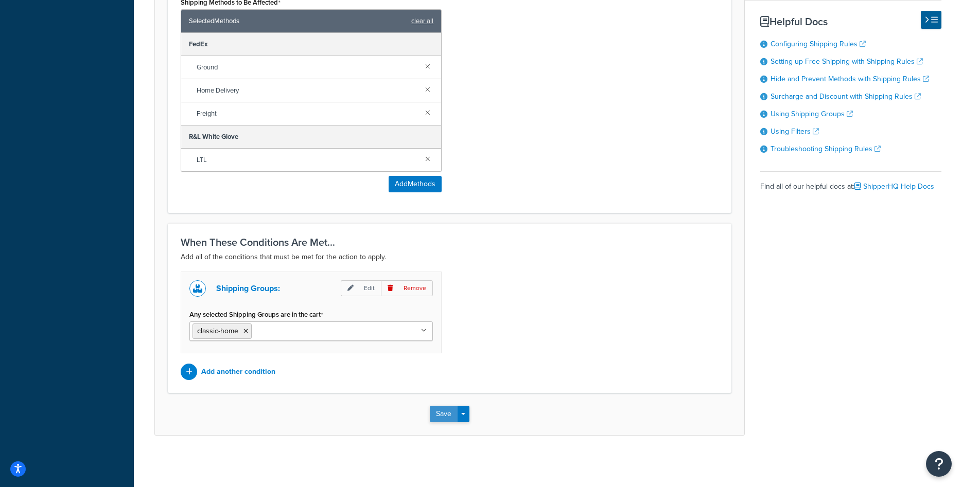
click at [437, 415] on button "Save" at bounding box center [444, 414] width 28 height 16
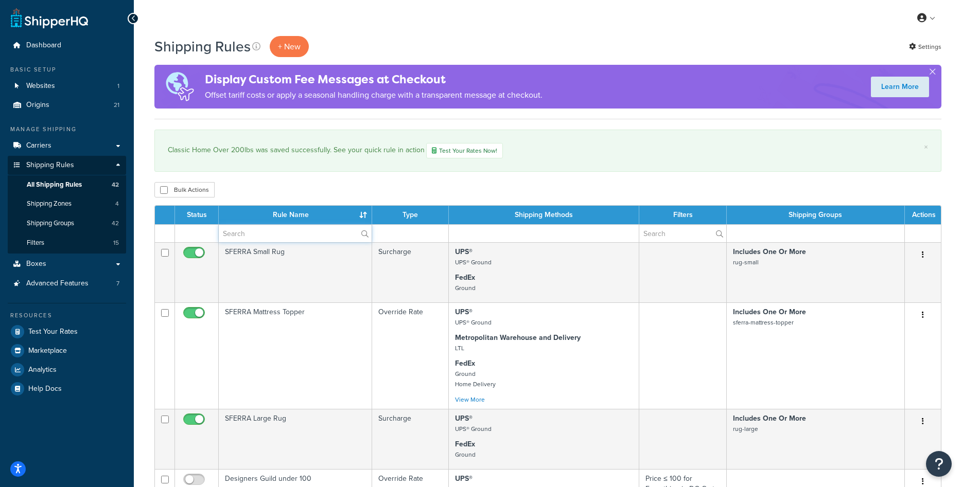
click at [249, 229] on input "text" at bounding box center [295, 233] width 153 height 17
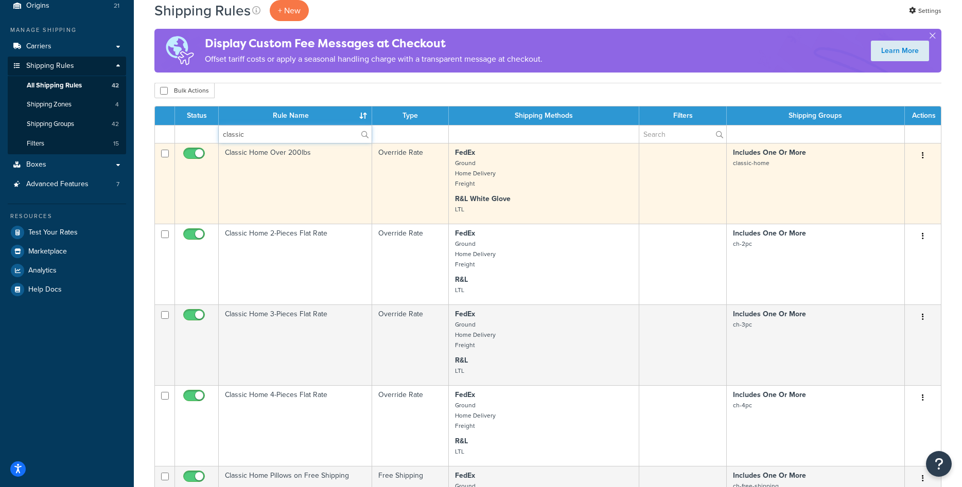
scroll to position [262, 0]
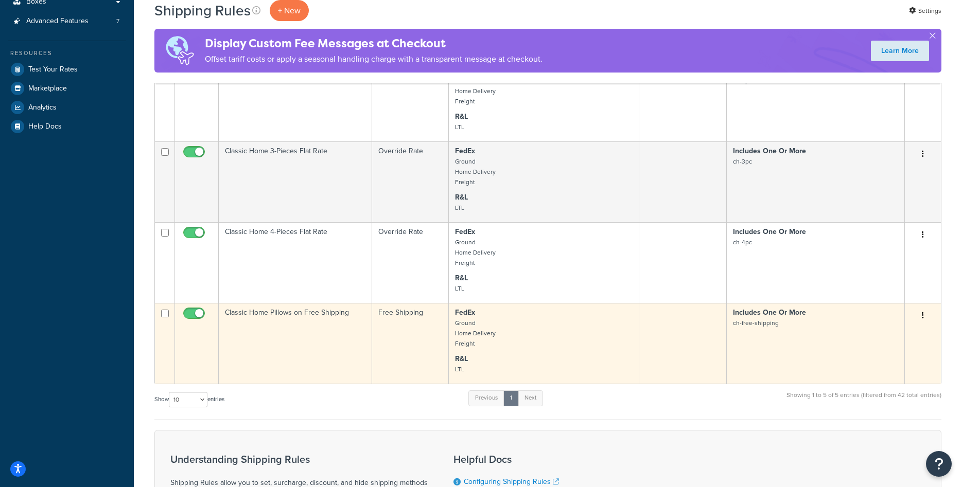
type input "classic"
click at [313, 348] on td "Classic Home Pillows on Free Shipping" at bounding box center [295, 343] width 153 height 81
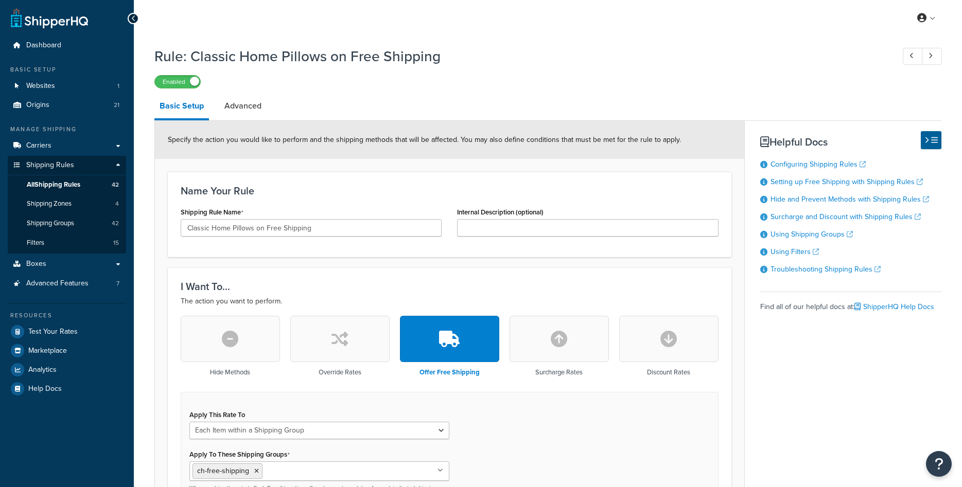
select select "ITEM"
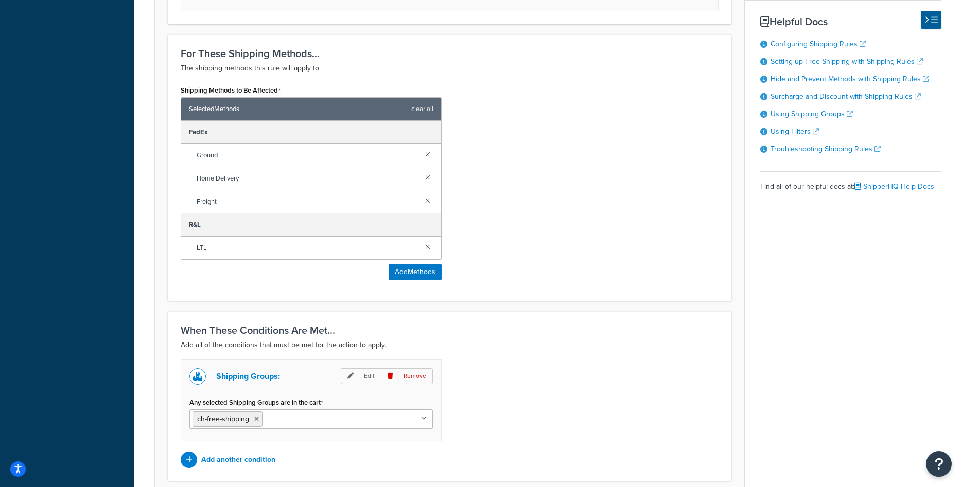
scroll to position [577, 0]
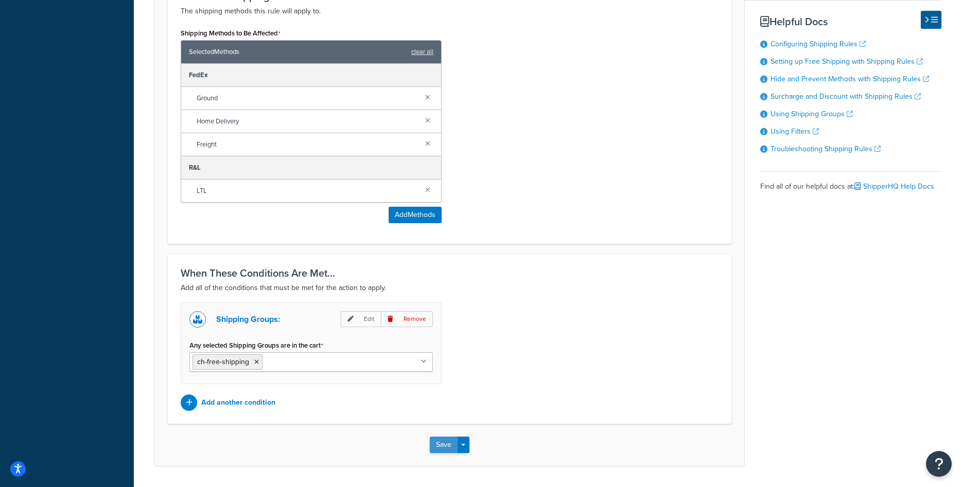
click at [448, 441] on button "Save" at bounding box center [444, 445] width 28 height 16
